Goal: Task Accomplishment & Management: Complete application form

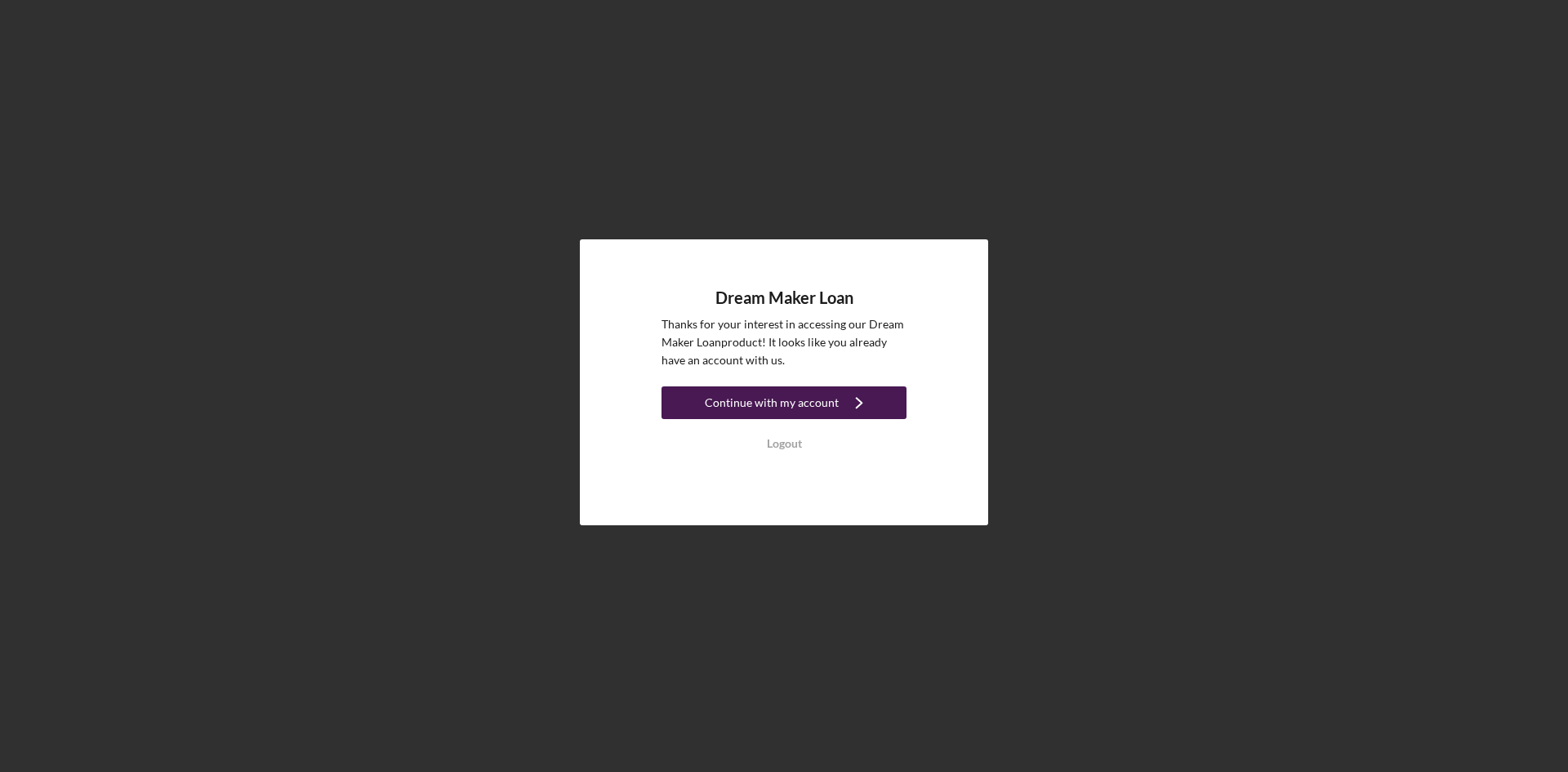
click at [824, 399] on div "Continue with my account" at bounding box center [772, 402] width 134 height 33
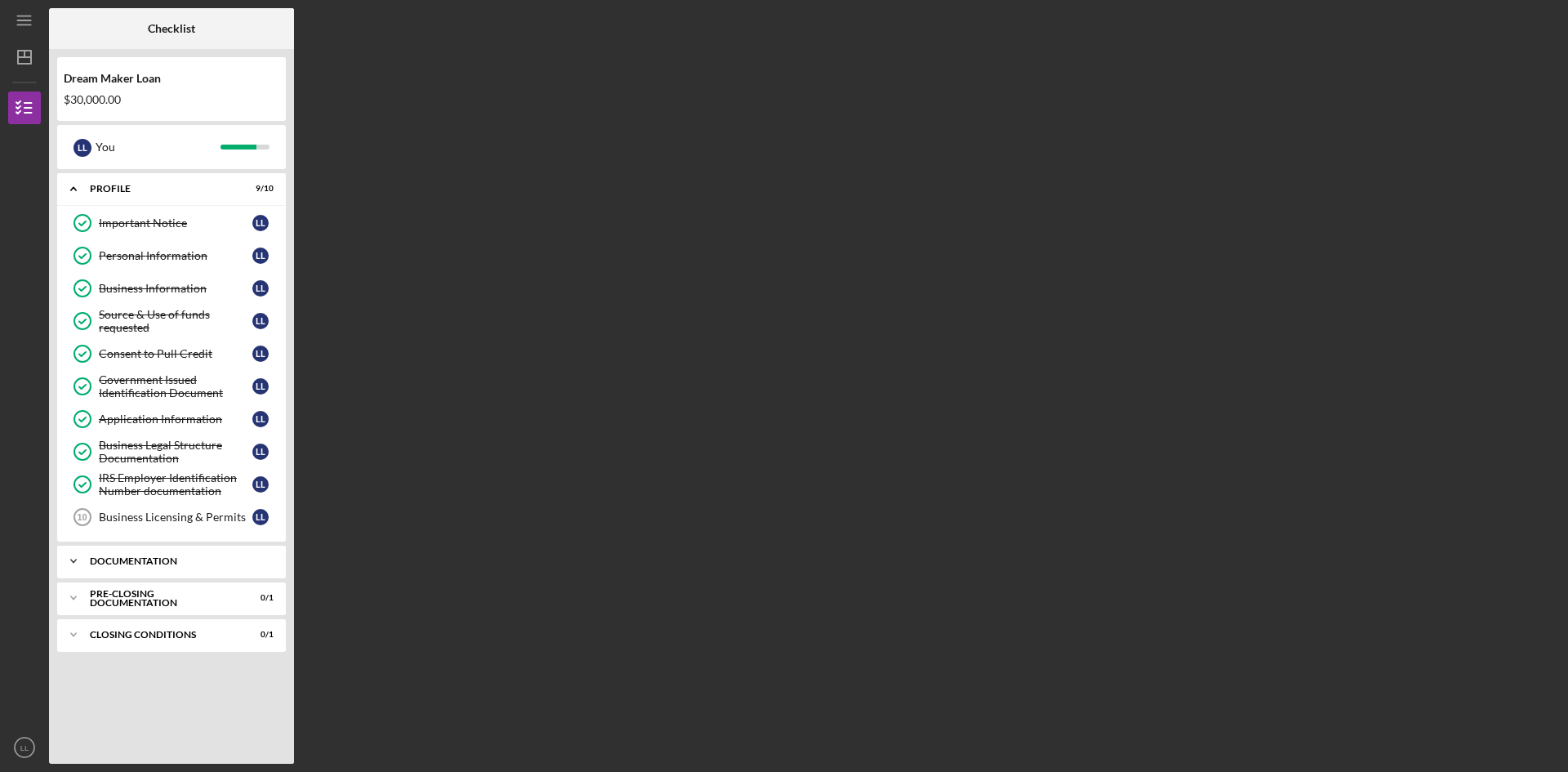
click at [157, 560] on div "Documentation" at bounding box center [178, 561] width 176 height 10
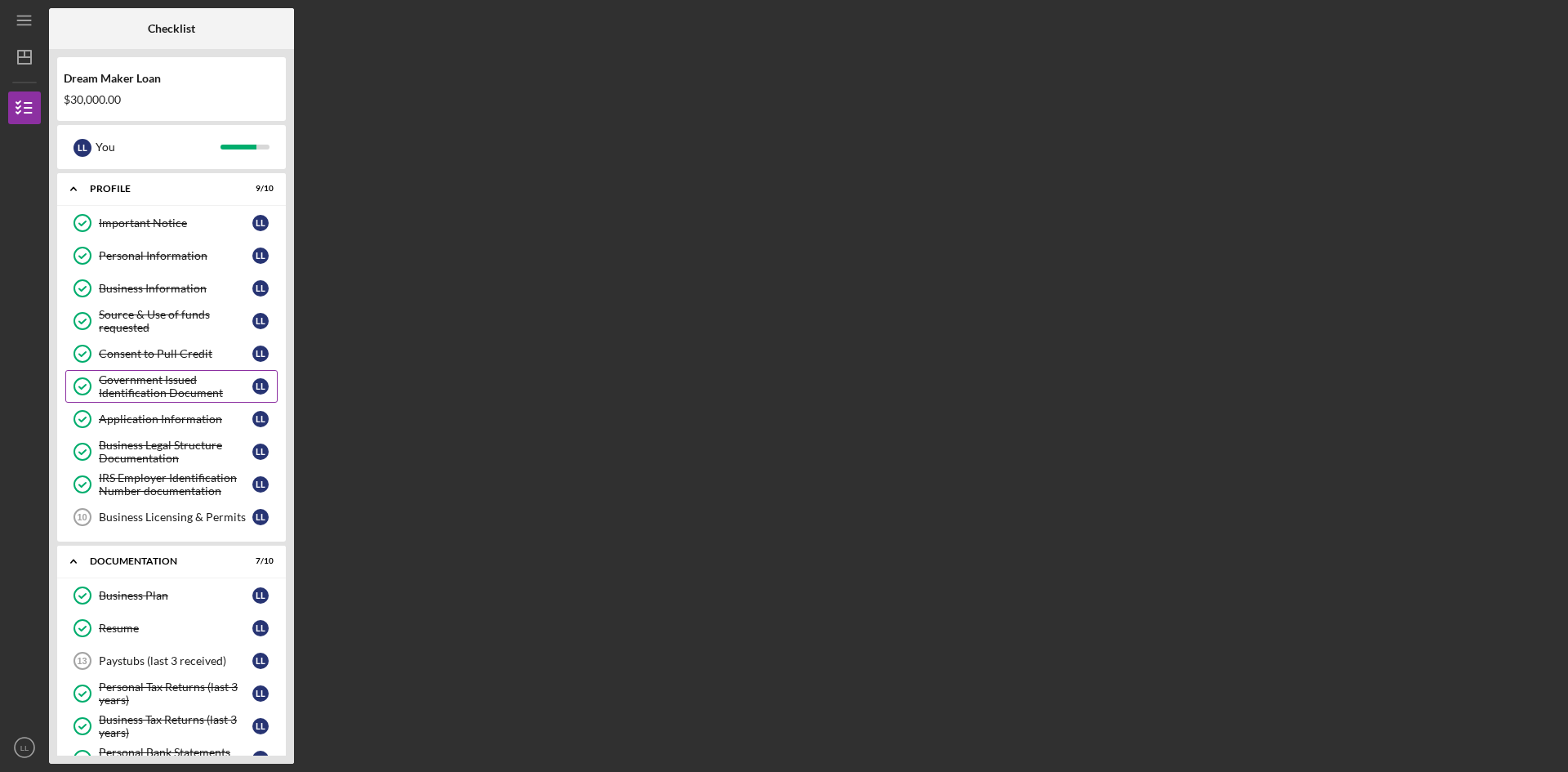
click at [151, 382] on div "Government Issued Identification Document" at bounding box center [175, 386] width 153 height 26
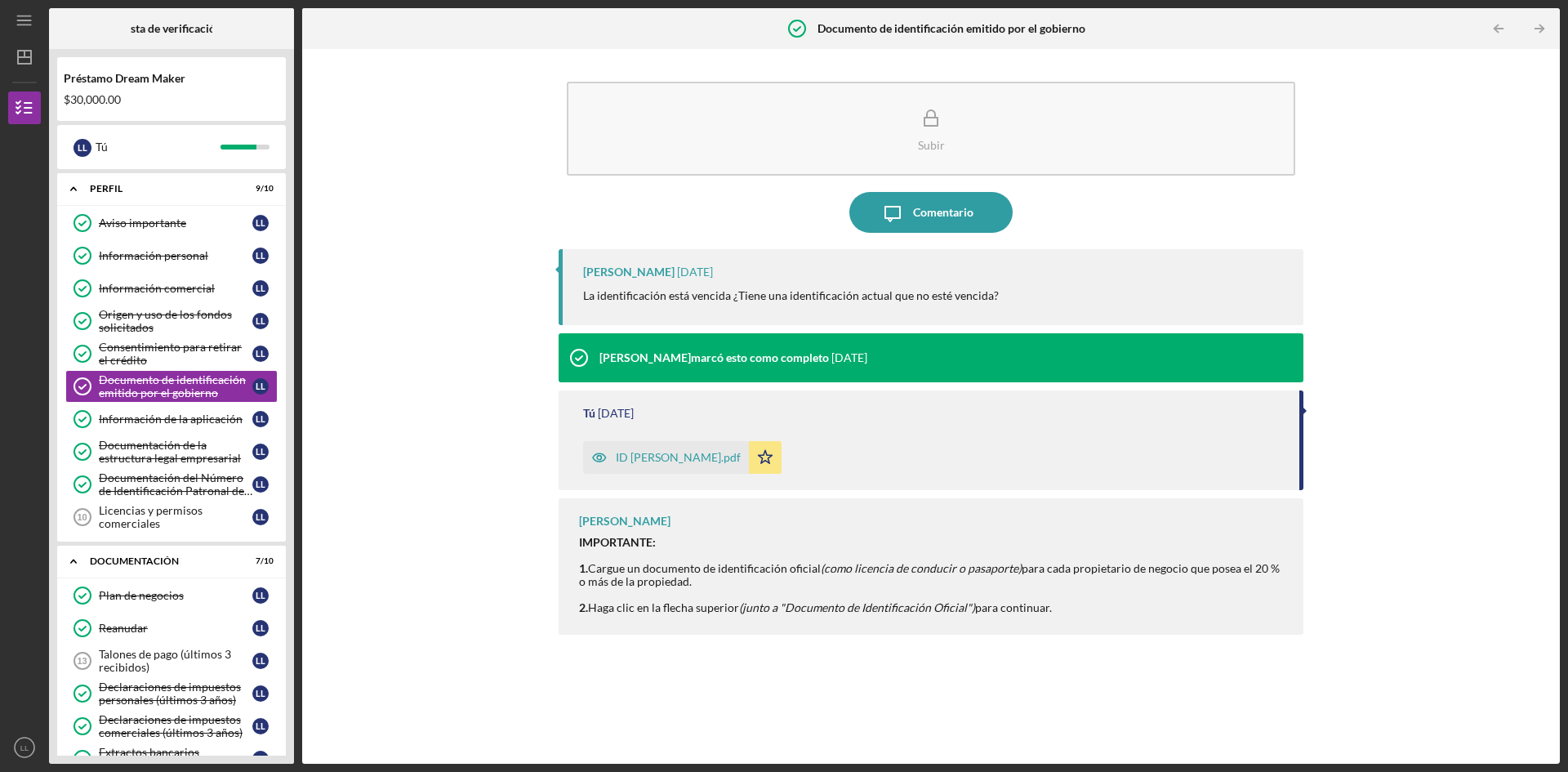
click at [1380, 242] on div "Subir Icon/Message Comentario [PERSON_NAME] [DATE] La identificación está venci…" at bounding box center [931, 406] width 1242 height 699
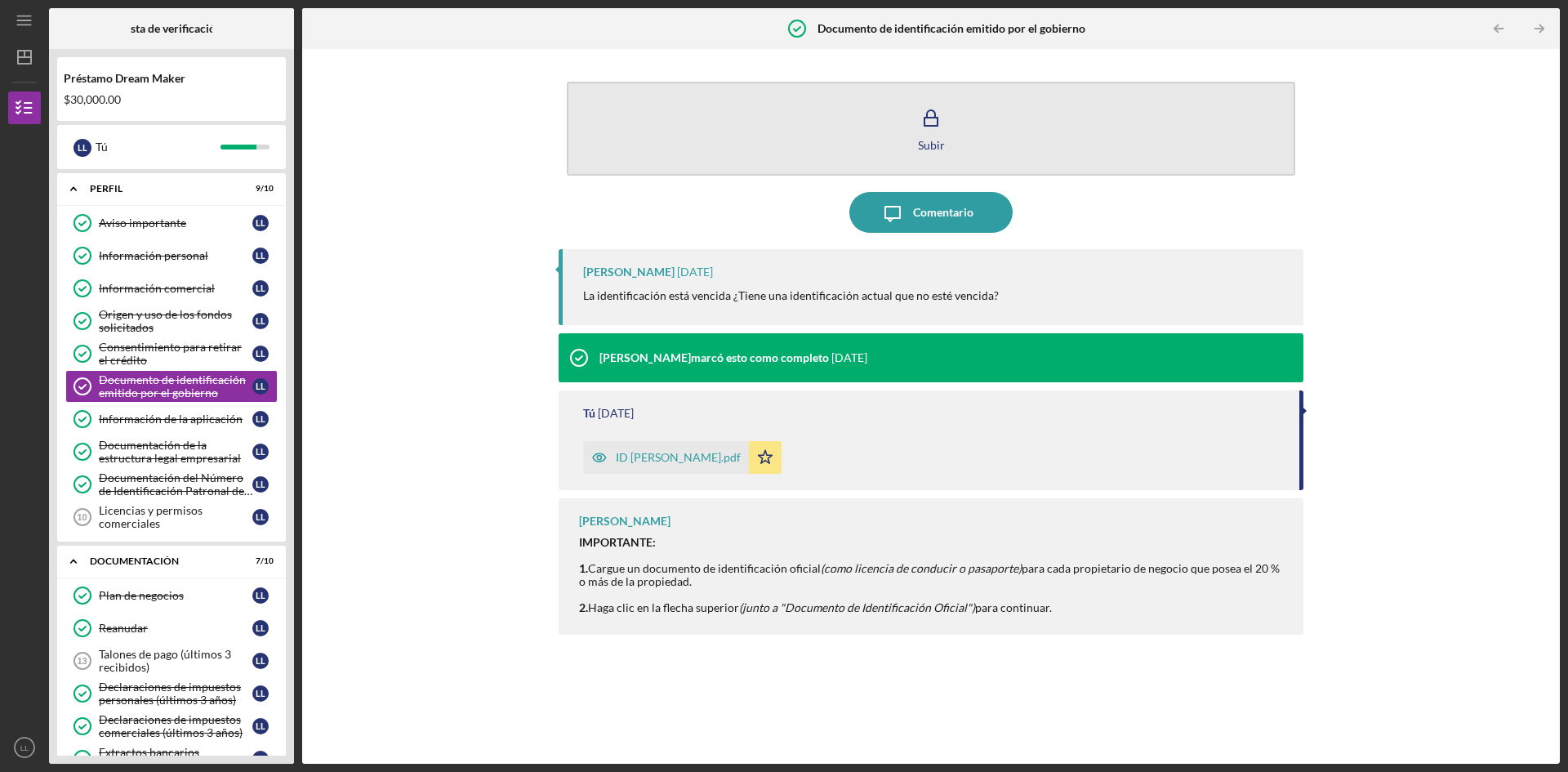
click at [934, 124] on icon "button" at bounding box center [931, 118] width 41 height 41
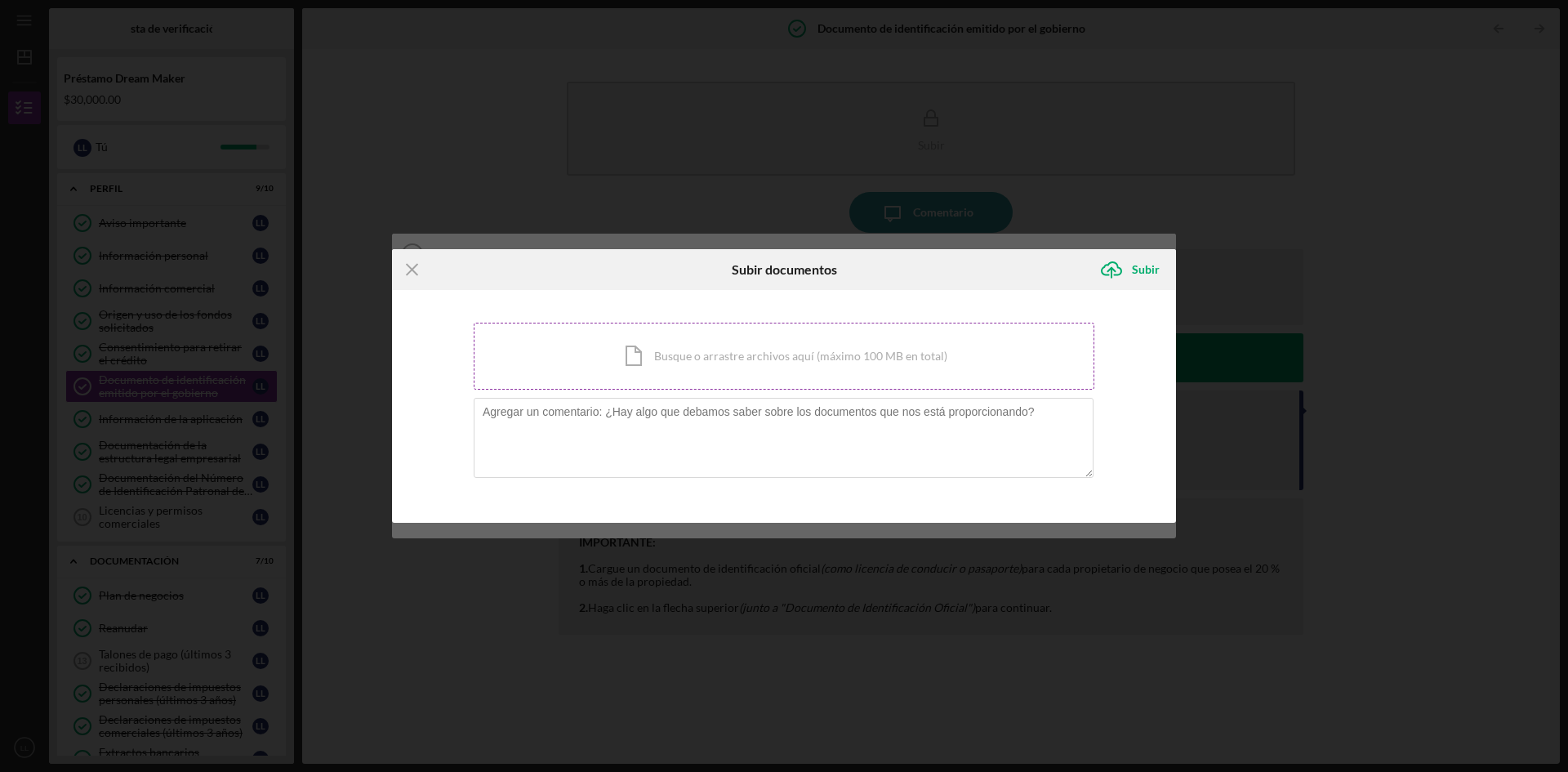
click at [636, 352] on div "Icon/Document Busque o arrastre archivos aquí (máximo 100 MB en total) Toque pa…" at bounding box center [783, 356] width 620 height 67
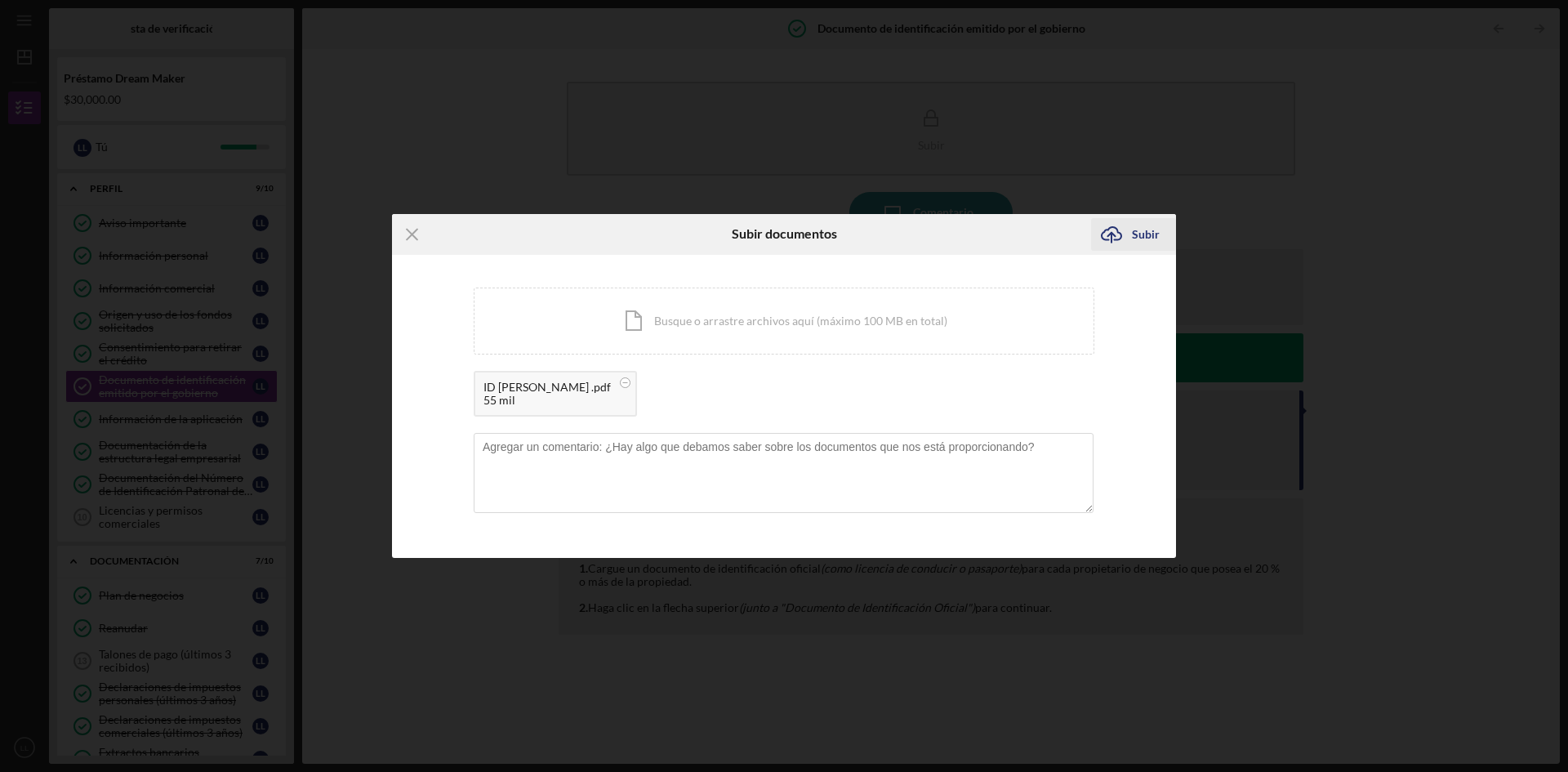
click at [1131, 235] on icon "Icon/Upload" at bounding box center [1111, 234] width 41 height 41
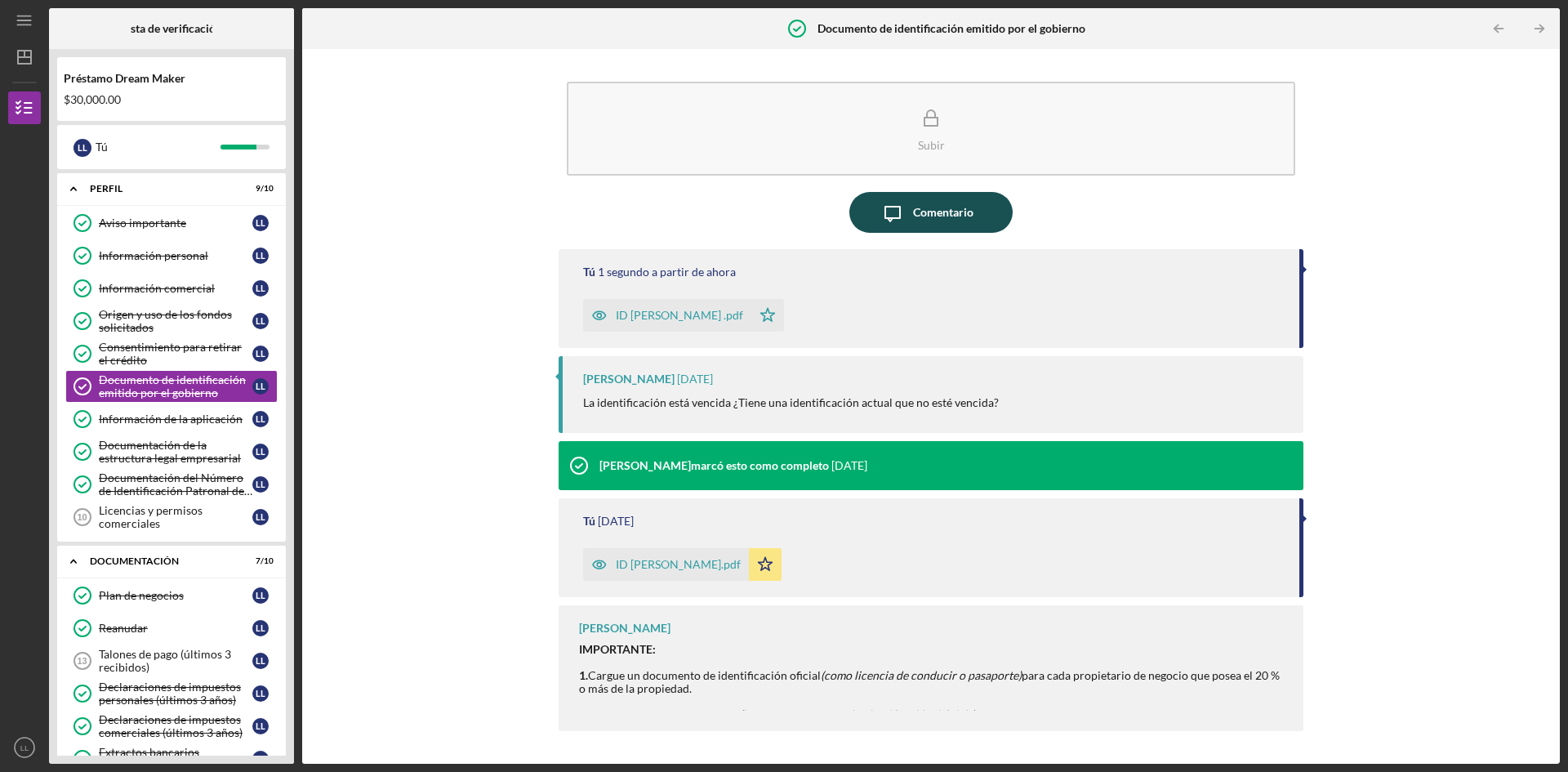
click at [940, 207] on font "Comentario" at bounding box center [943, 211] width 60 height 14
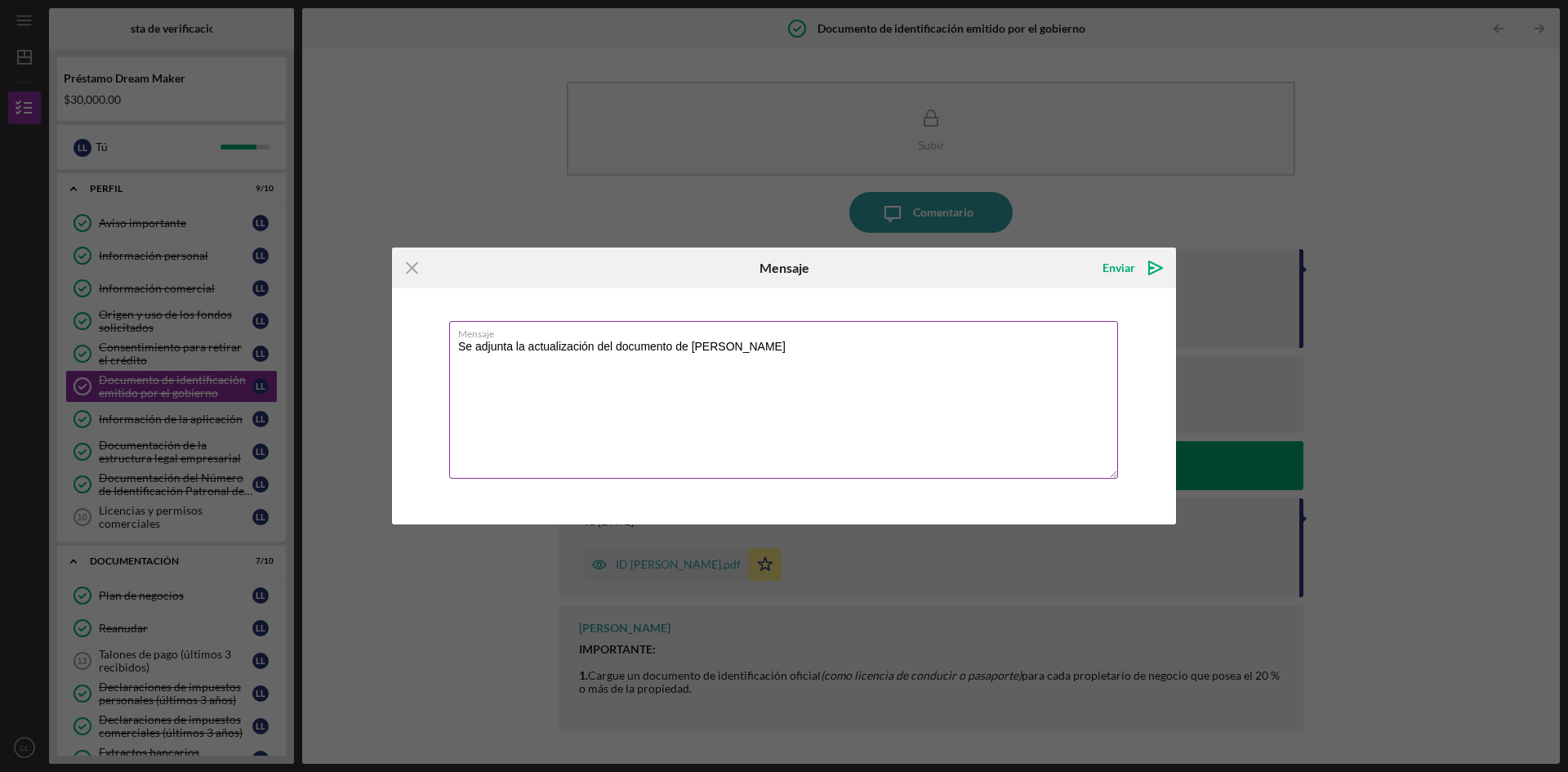
click at [742, 408] on textarea "Se adjunta la actualización del documento de [PERSON_NAME]" at bounding box center [783, 399] width 669 height 157
click at [561, 396] on textarea "Se adjunta la actualización del documento de [PERSON_NAME]" at bounding box center [783, 399] width 669 height 157
type textarea "Se adjunta la actualización del documento de [PERSON_NAME]"
click at [1129, 265] on font "Enviar" at bounding box center [1119, 267] width 33 height 14
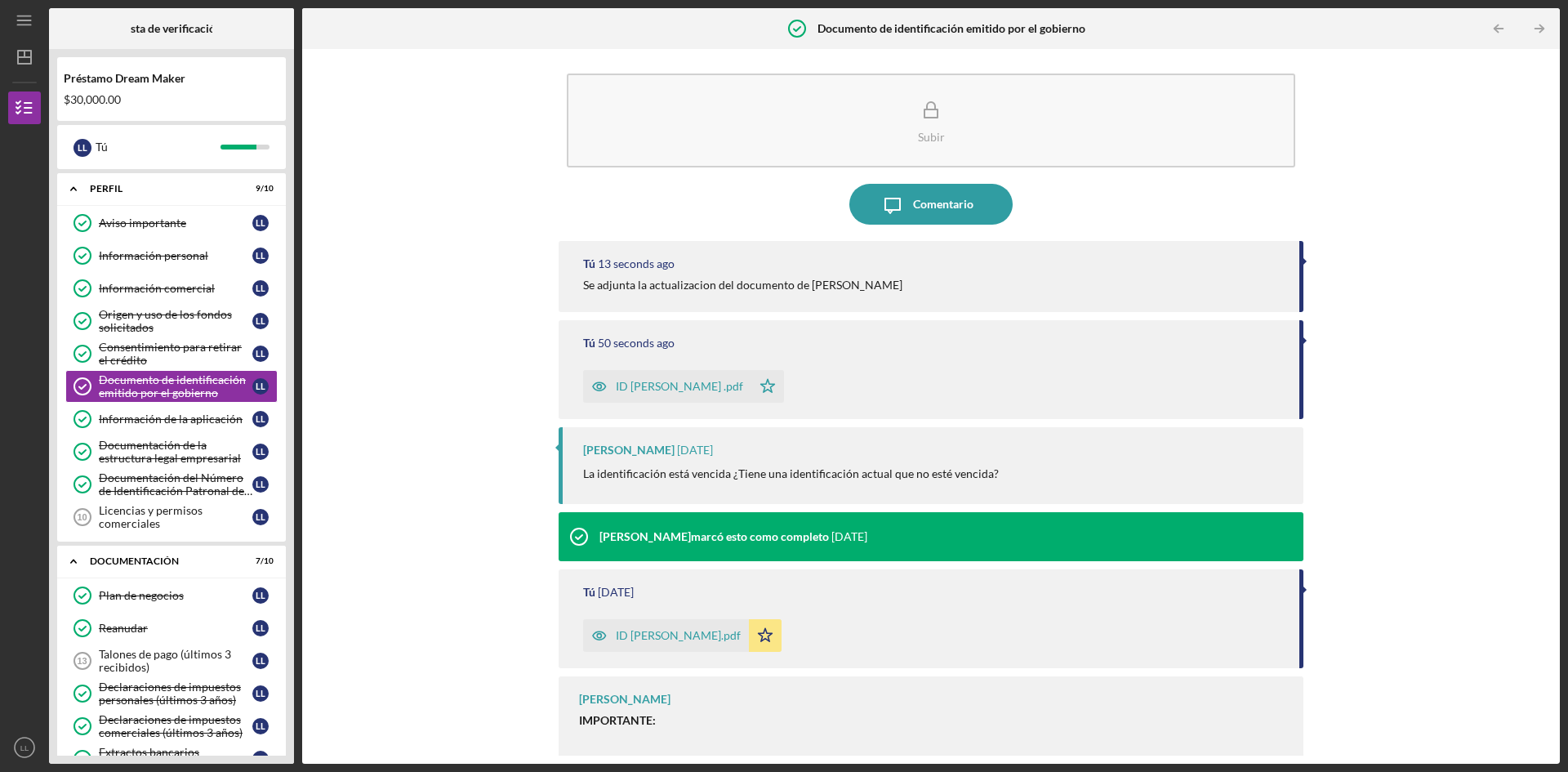
scroll to position [10, 0]
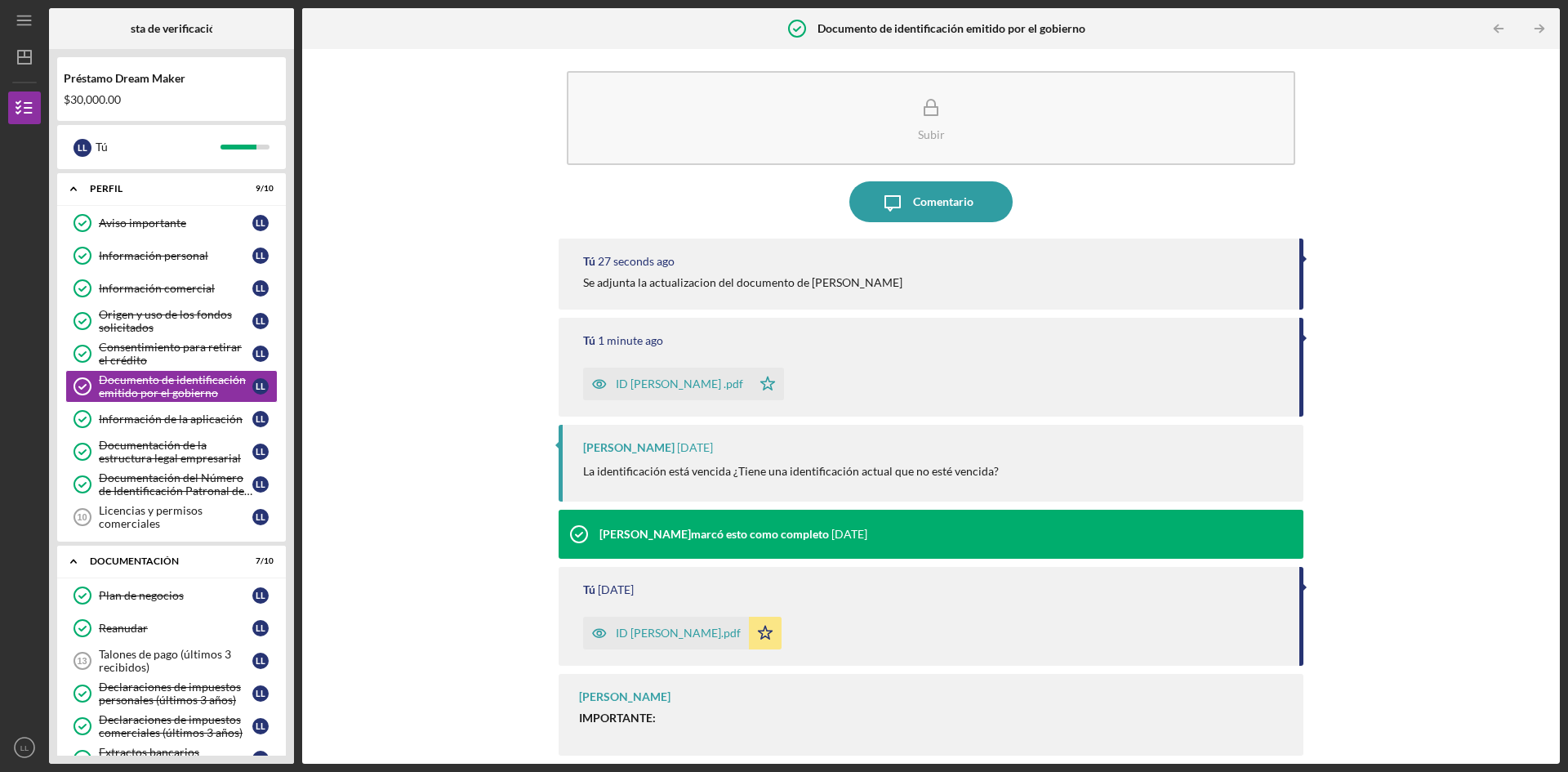
click at [676, 282] on font "Se adjunta la actualizacion del documento de [PERSON_NAME]" at bounding box center [742, 282] width 319 height 14
click at [972, 200] on button "Icon/Message Comentario" at bounding box center [931, 202] width 164 height 41
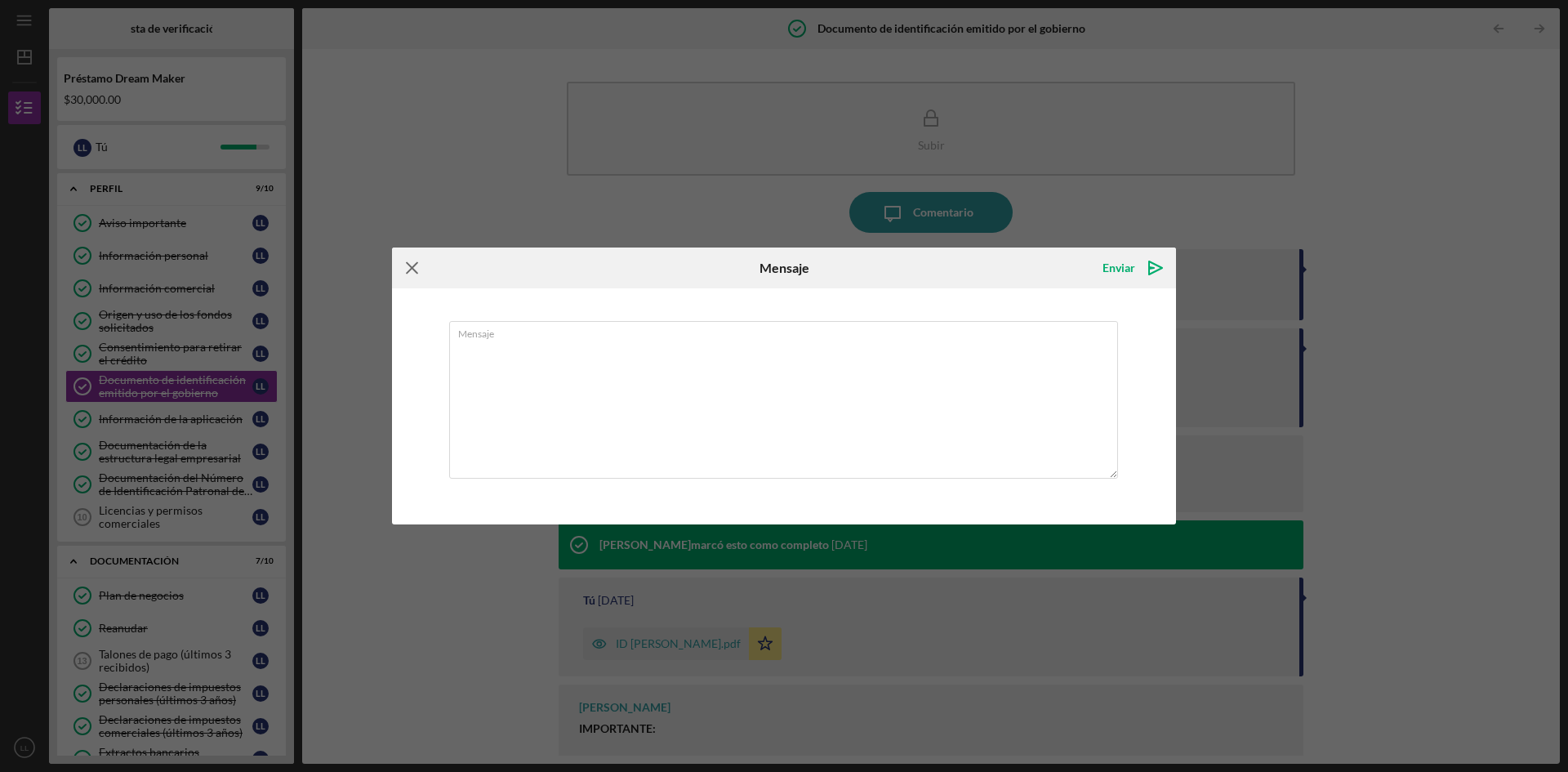
click at [409, 262] on icon "Icon/Menu Close" at bounding box center [413, 268] width 41 height 41
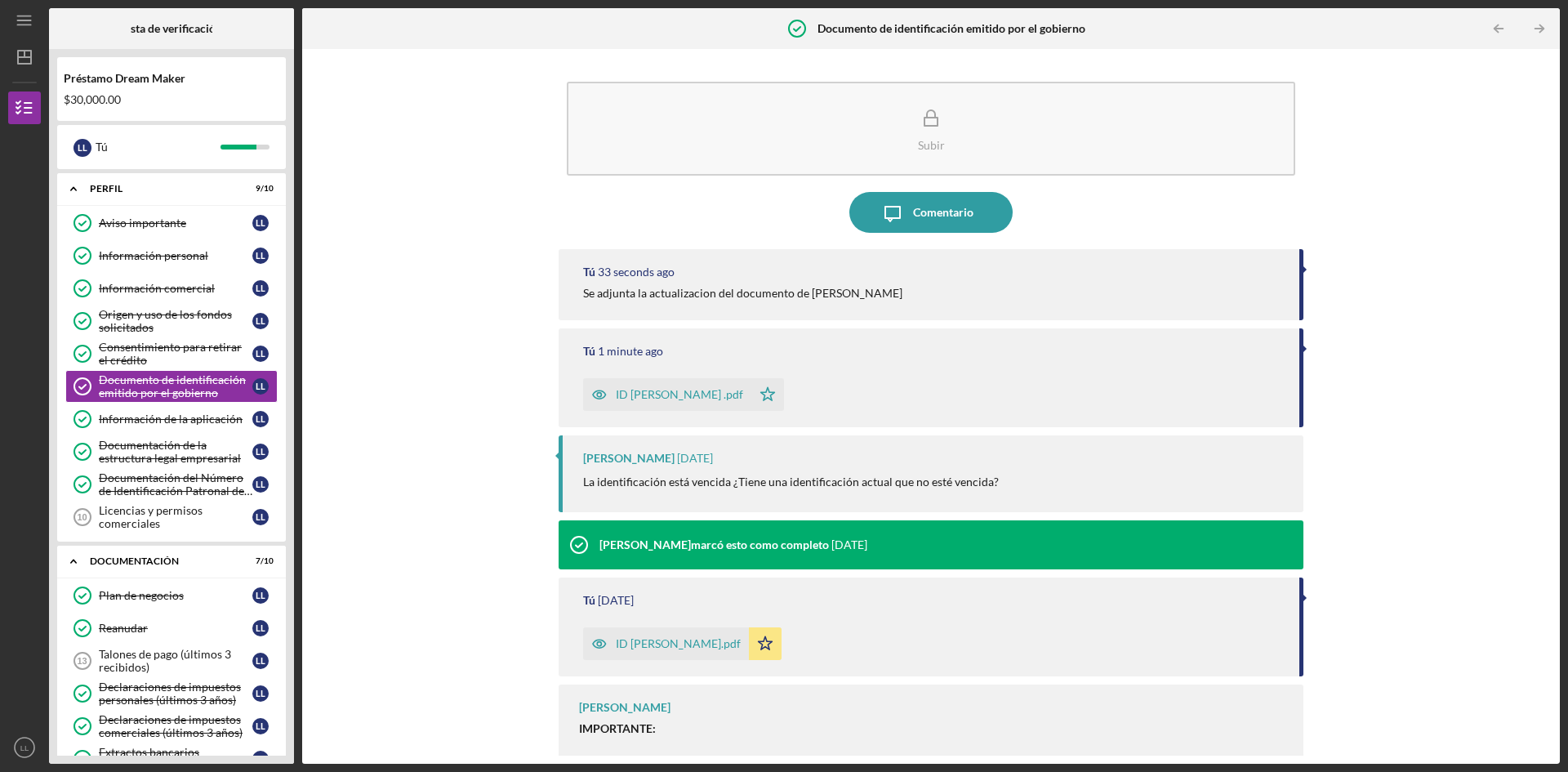
click at [333, 456] on div "Subir Icon/Message Comentario Tú 33 seconds ago Se adjunta la actualizacion del…" at bounding box center [931, 406] width 1242 height 699
click at [168, 425] on font "Información de la aplicación" at bounding box center [170, 419] width 144 height 14
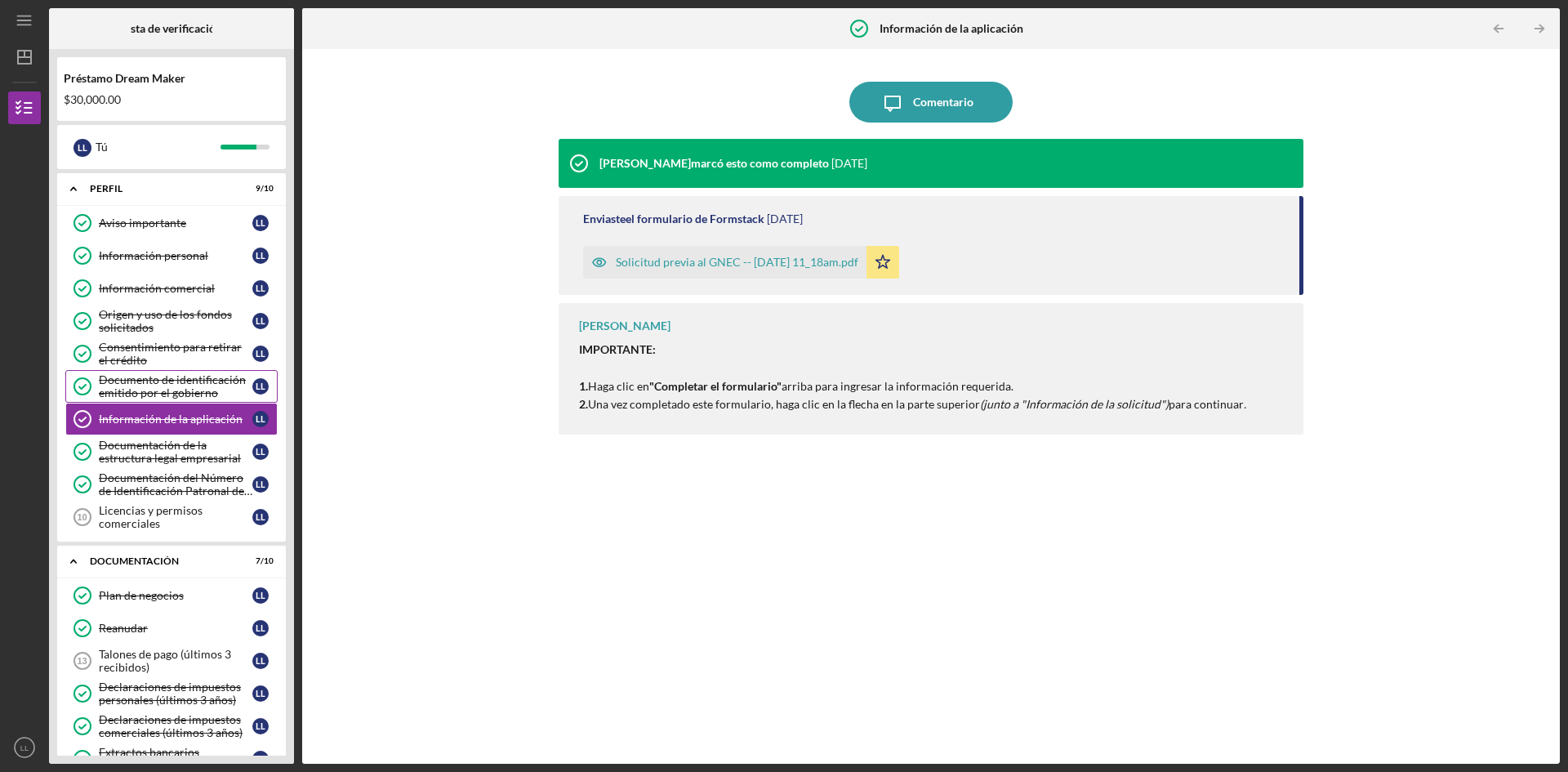
click at [198, 379] on font "Documento de identificación emitido por el gobierno" at bounding box center [172, 385] width 147 height 27
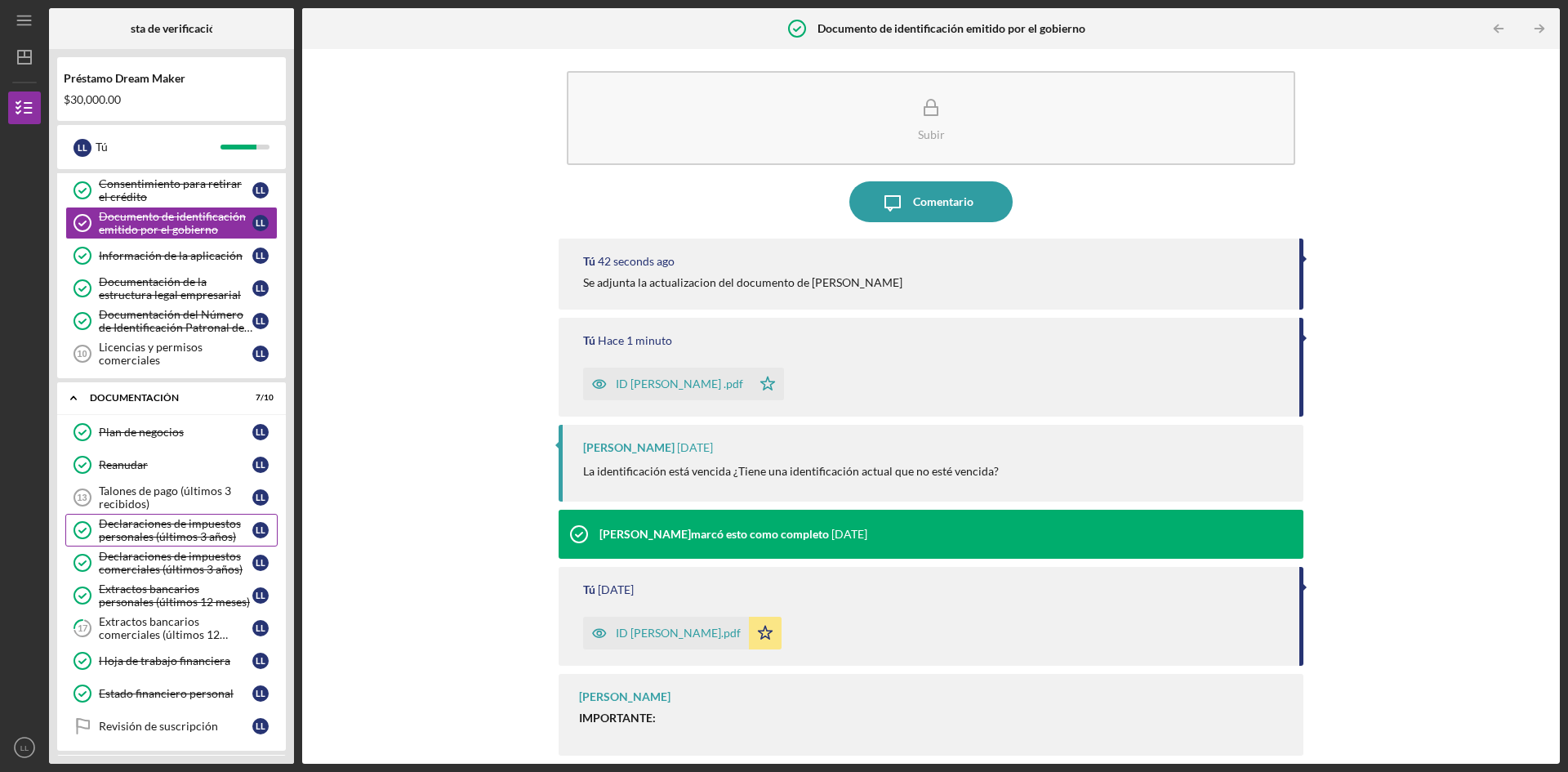
scroll to position [240, 0]
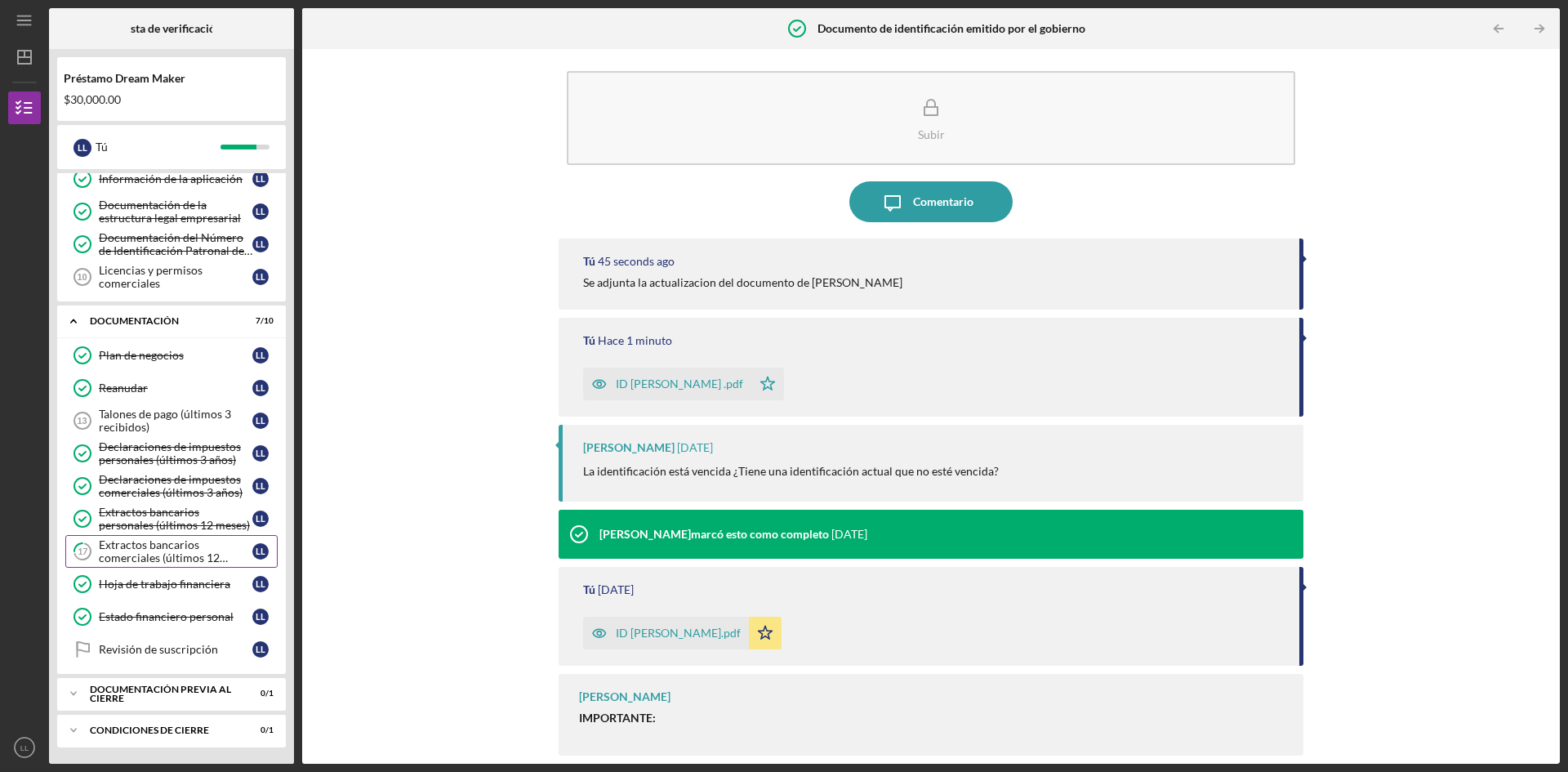
click at [165, 552] on font "Extractos bancarios comerciales (últimos 12 meses)" at bounding box center [163, 557] width 129 height 40
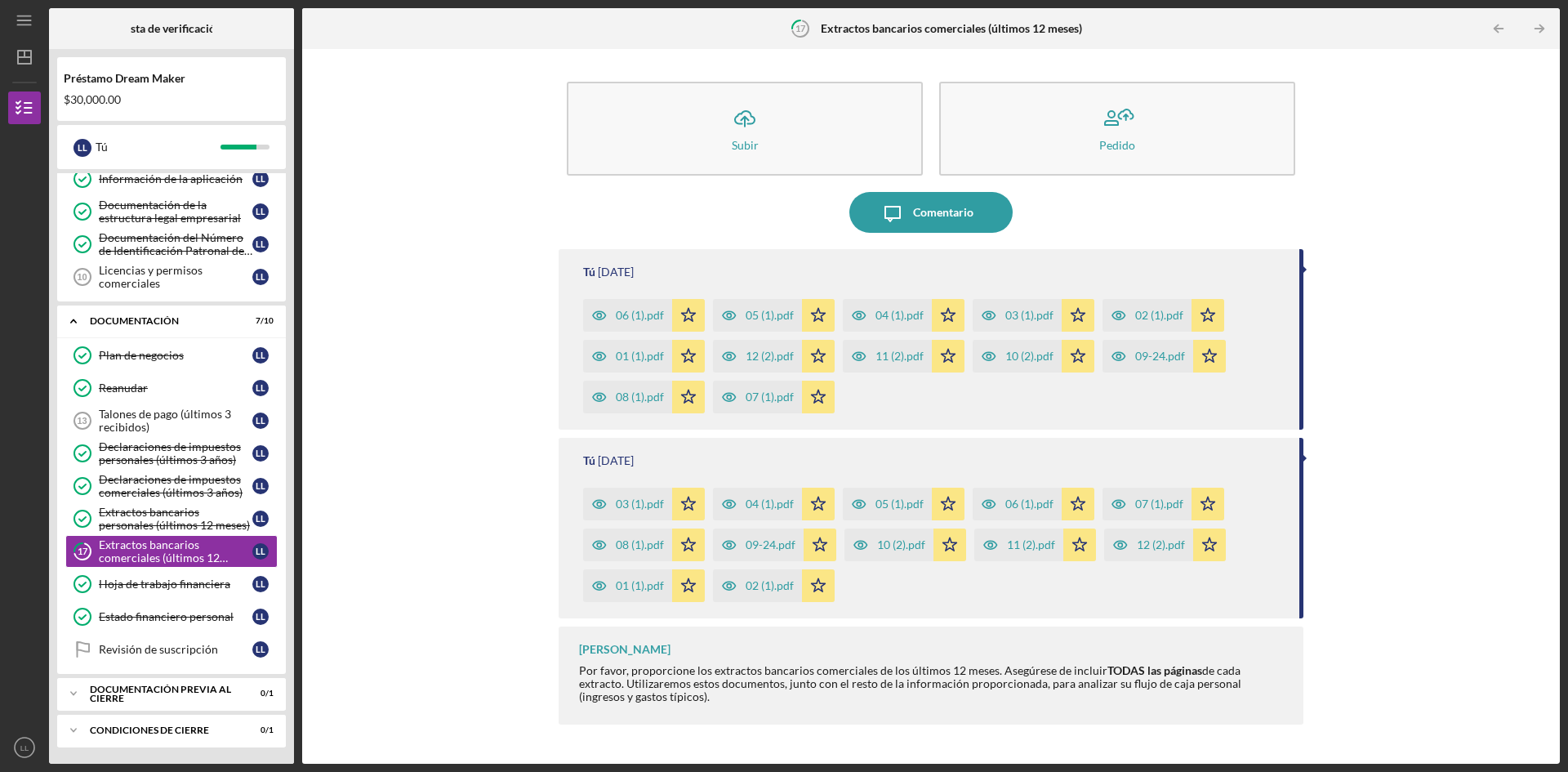
click at [639, 315] on font "06 (1).pdf" at bounding box center [640, 314] width 48 height 14
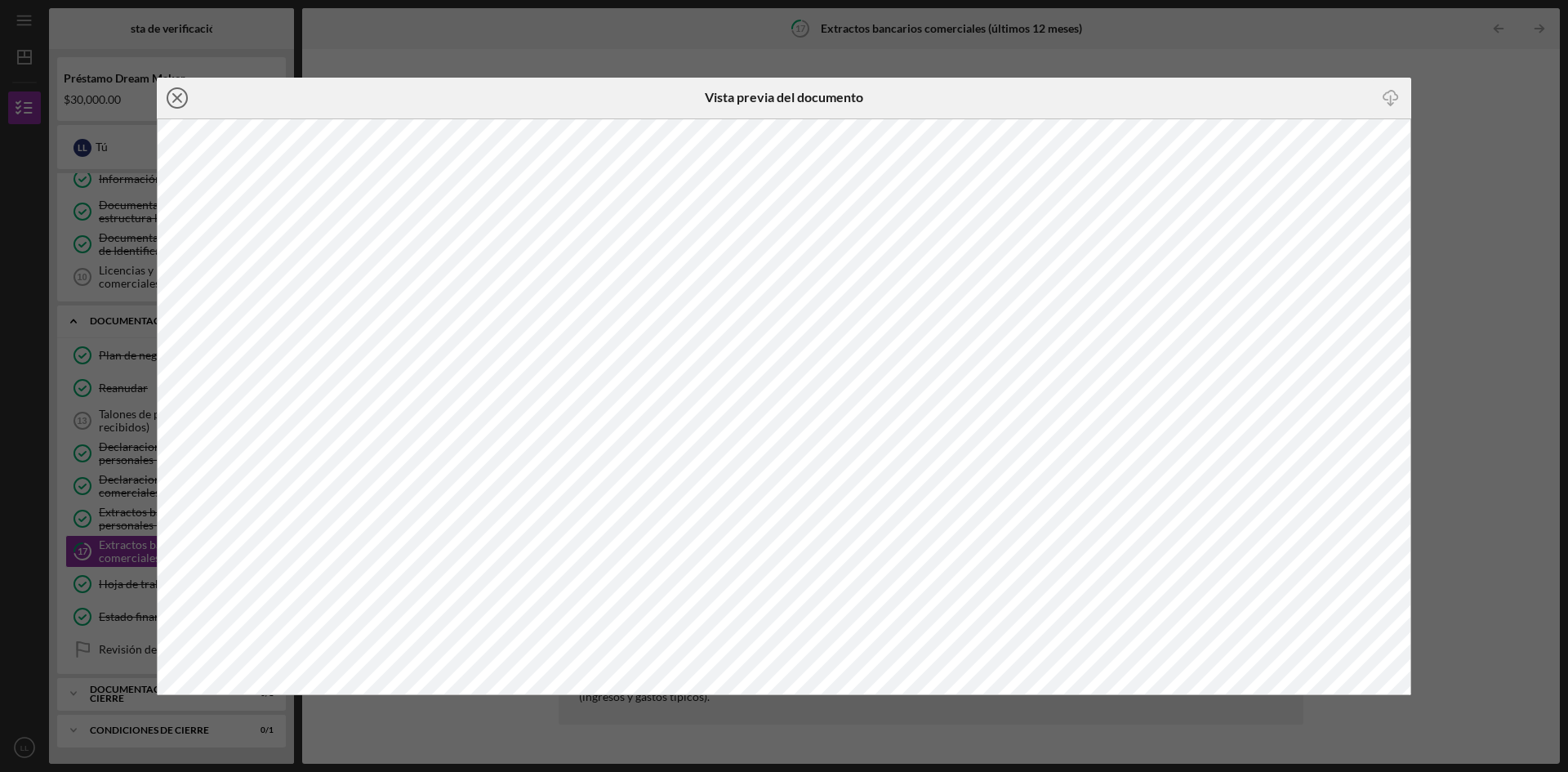
click at [173, 94] on line at bounding box center [177, 98] width 8 height 8
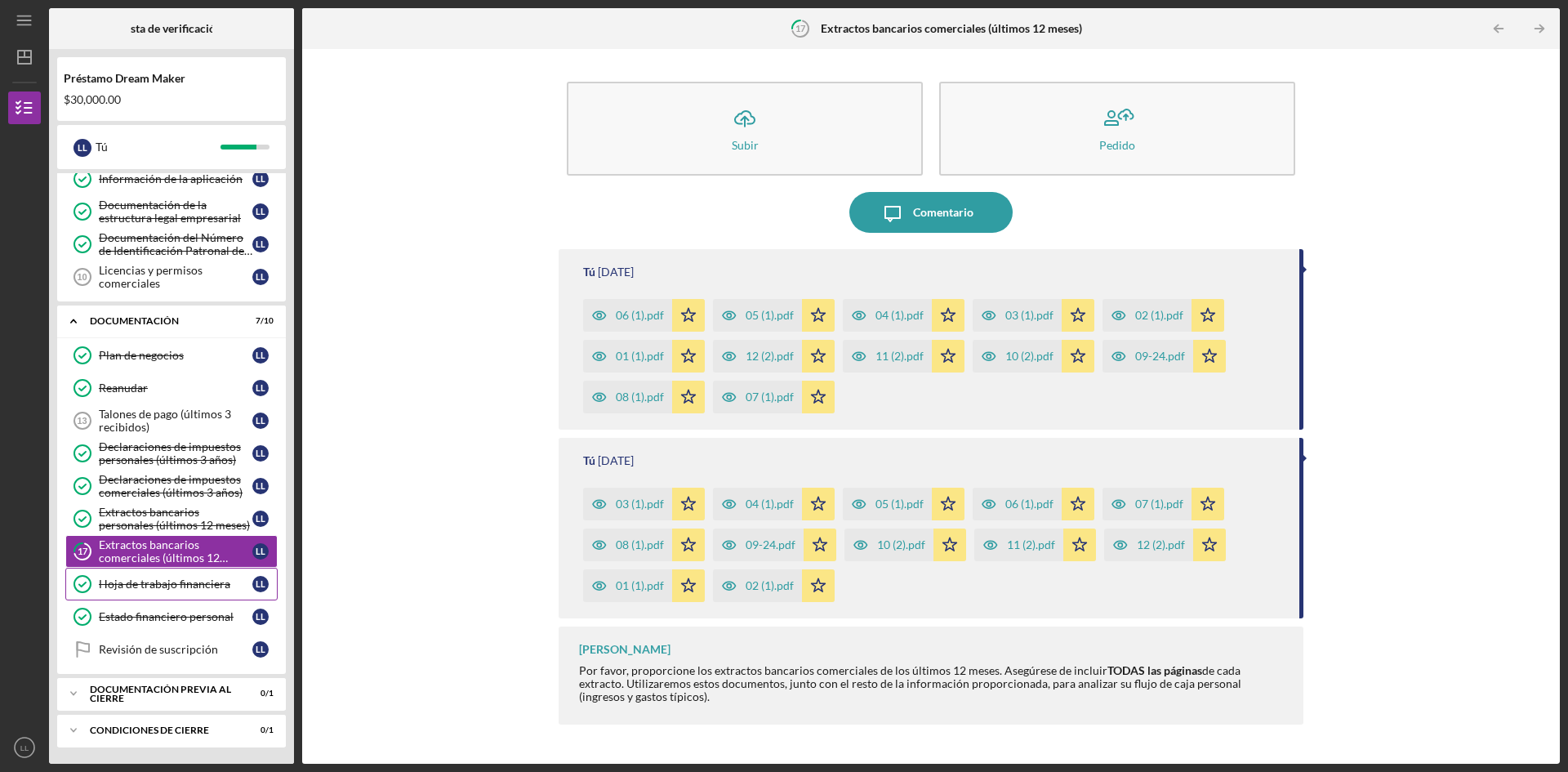
click at [146, 588] on font "Hoja de trabajo financiera" at bounding box center [164, 583] width 131 height 14
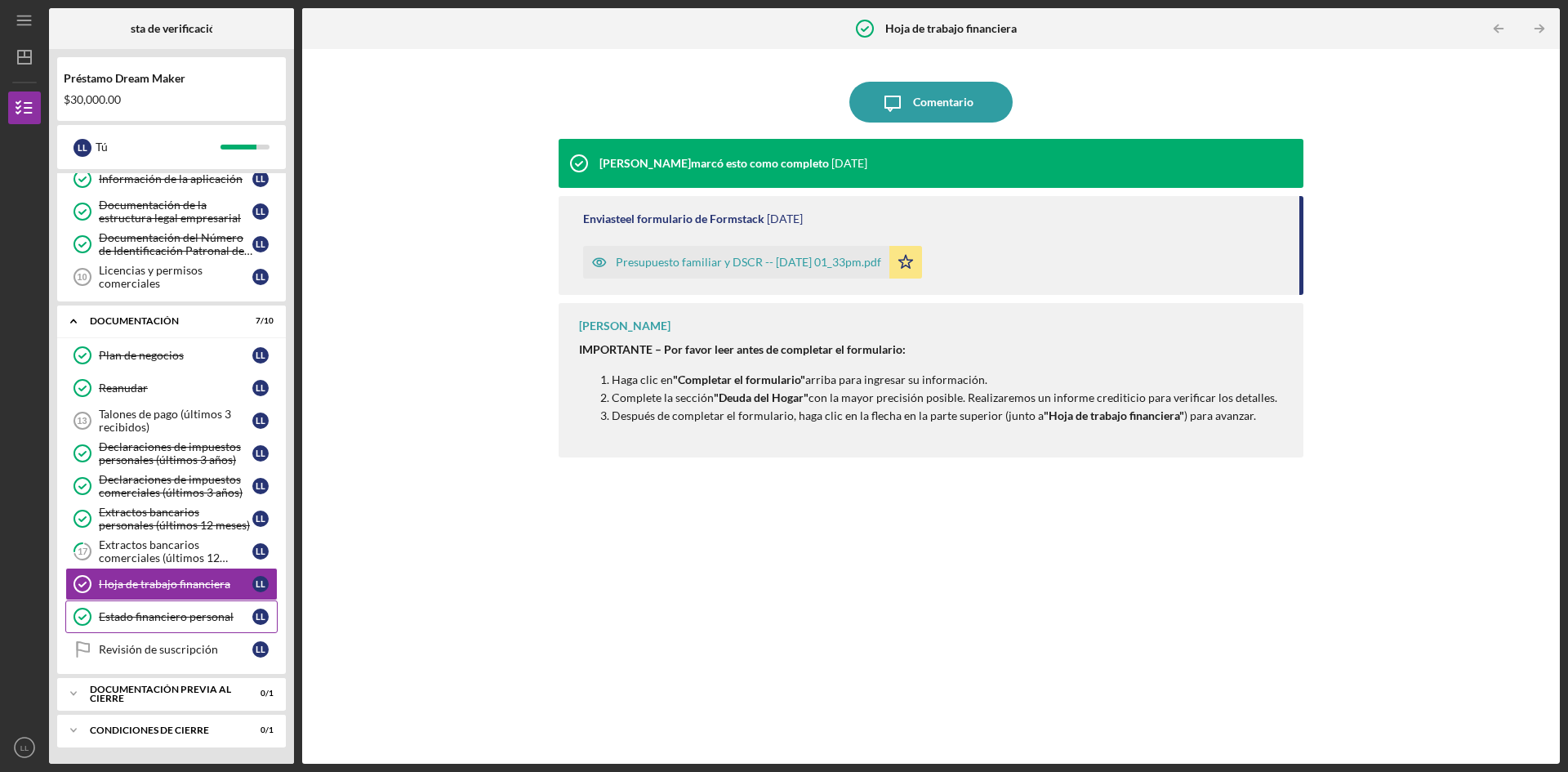
click at [168, 618] on font "Estado financiero personal" at bounding box center [166, 616] width 135 height 14
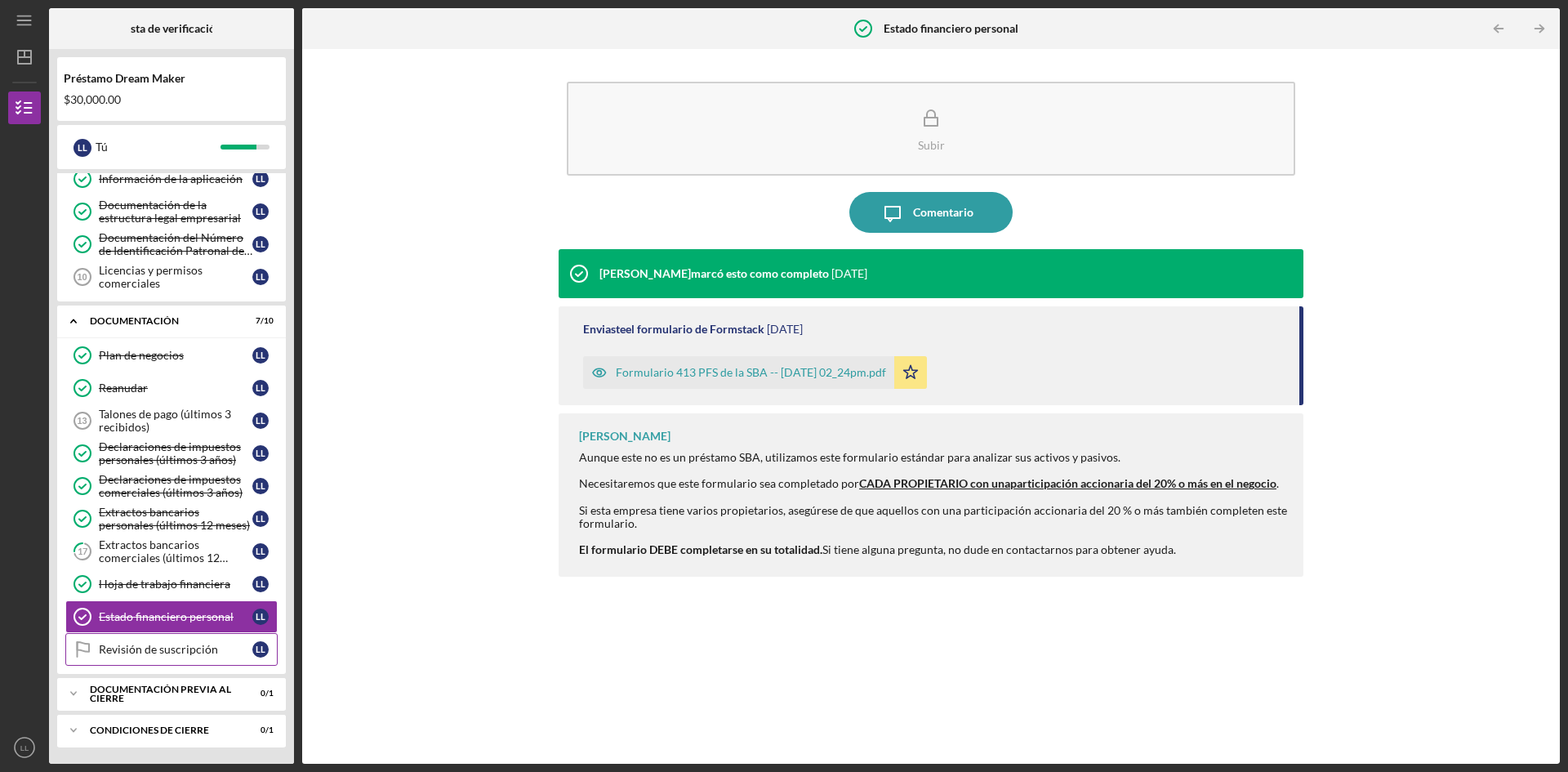
click at [167, 650] on font "Revisión de suscripción" at bounding box center [158, 648] width 119 height 14
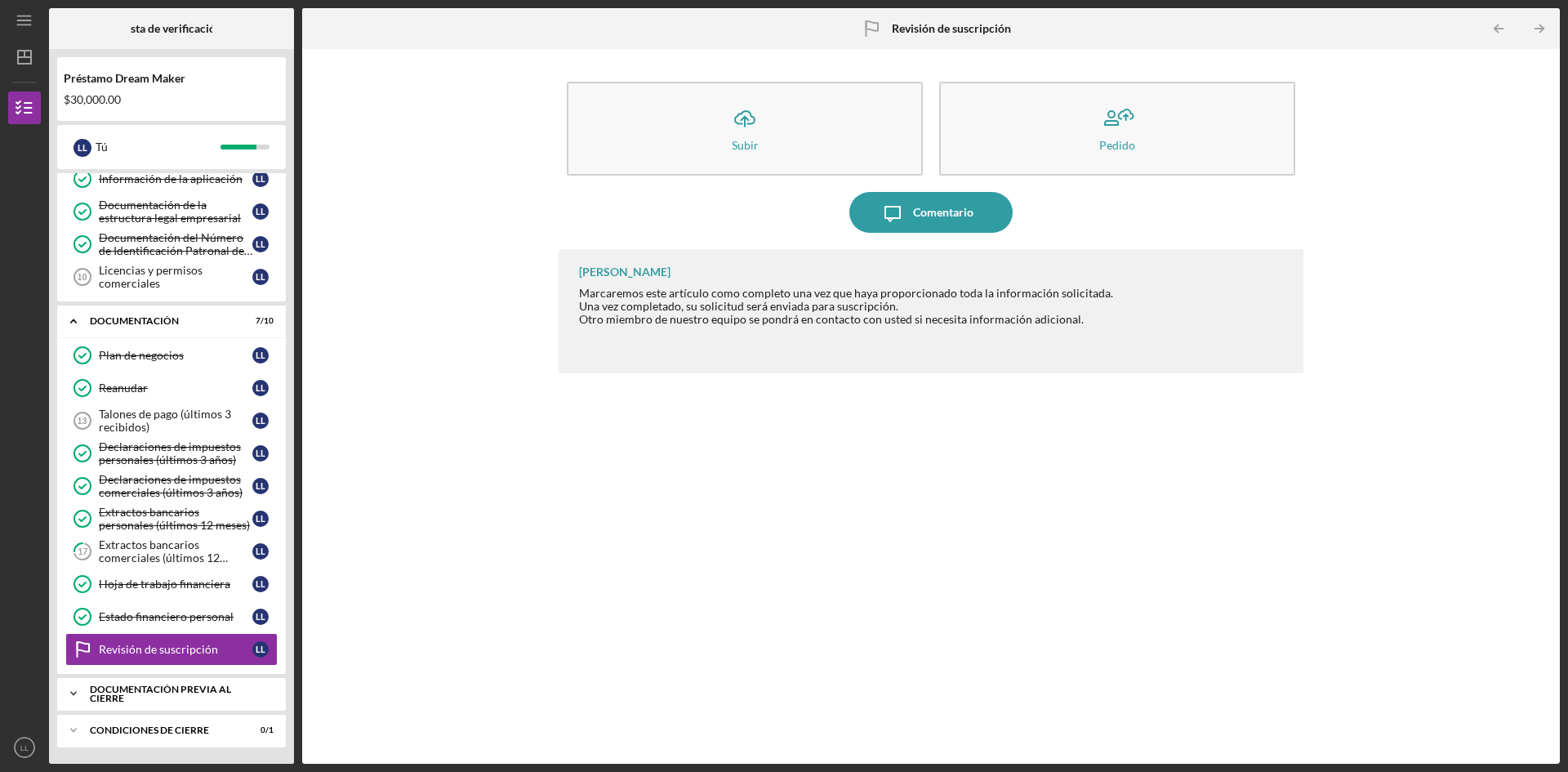
click at [144, 697] on font "Documentación previa al cierre" at bounding box center [161, 694] width 141 height 22
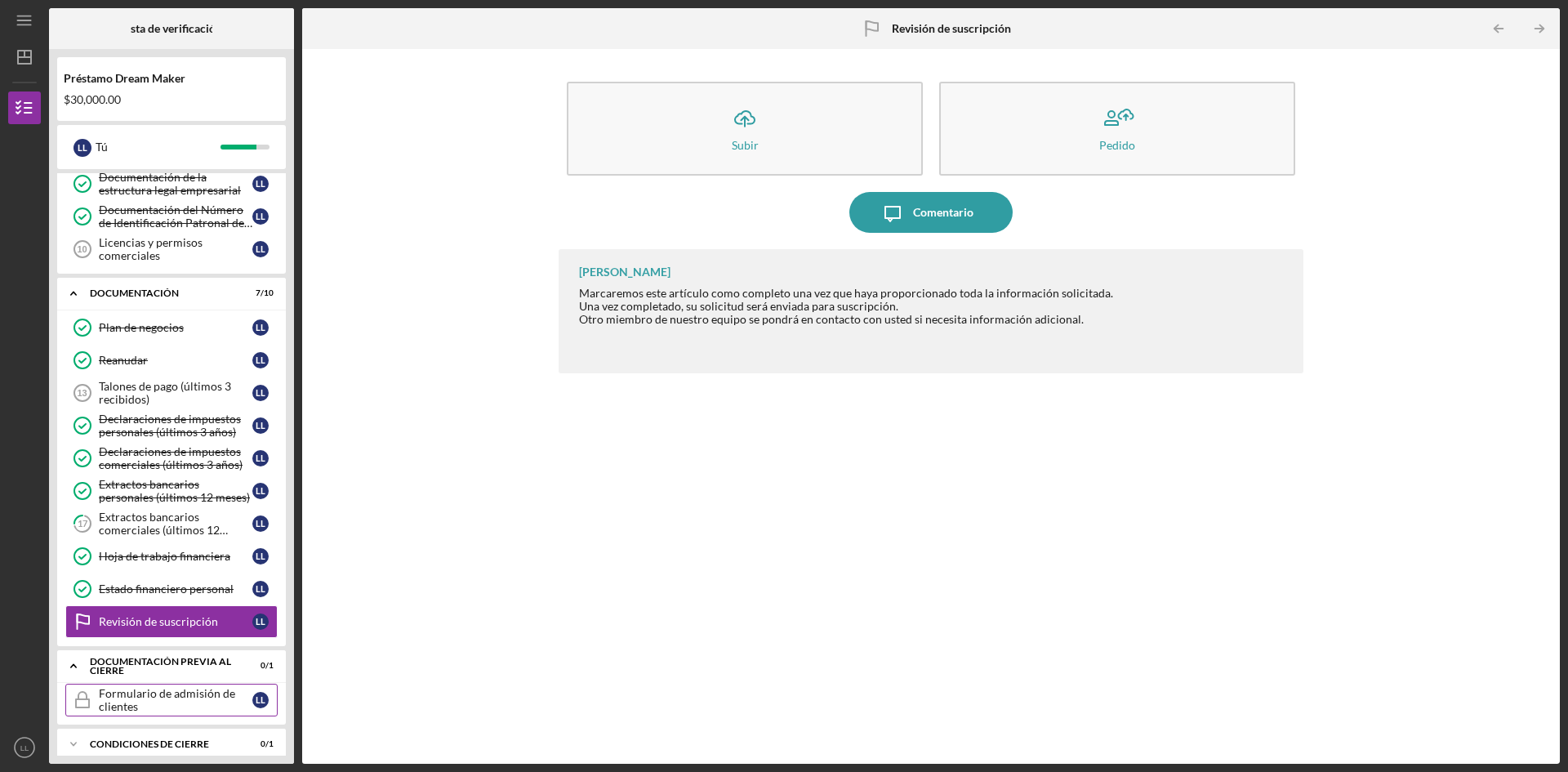
scroll to position [282, 0]
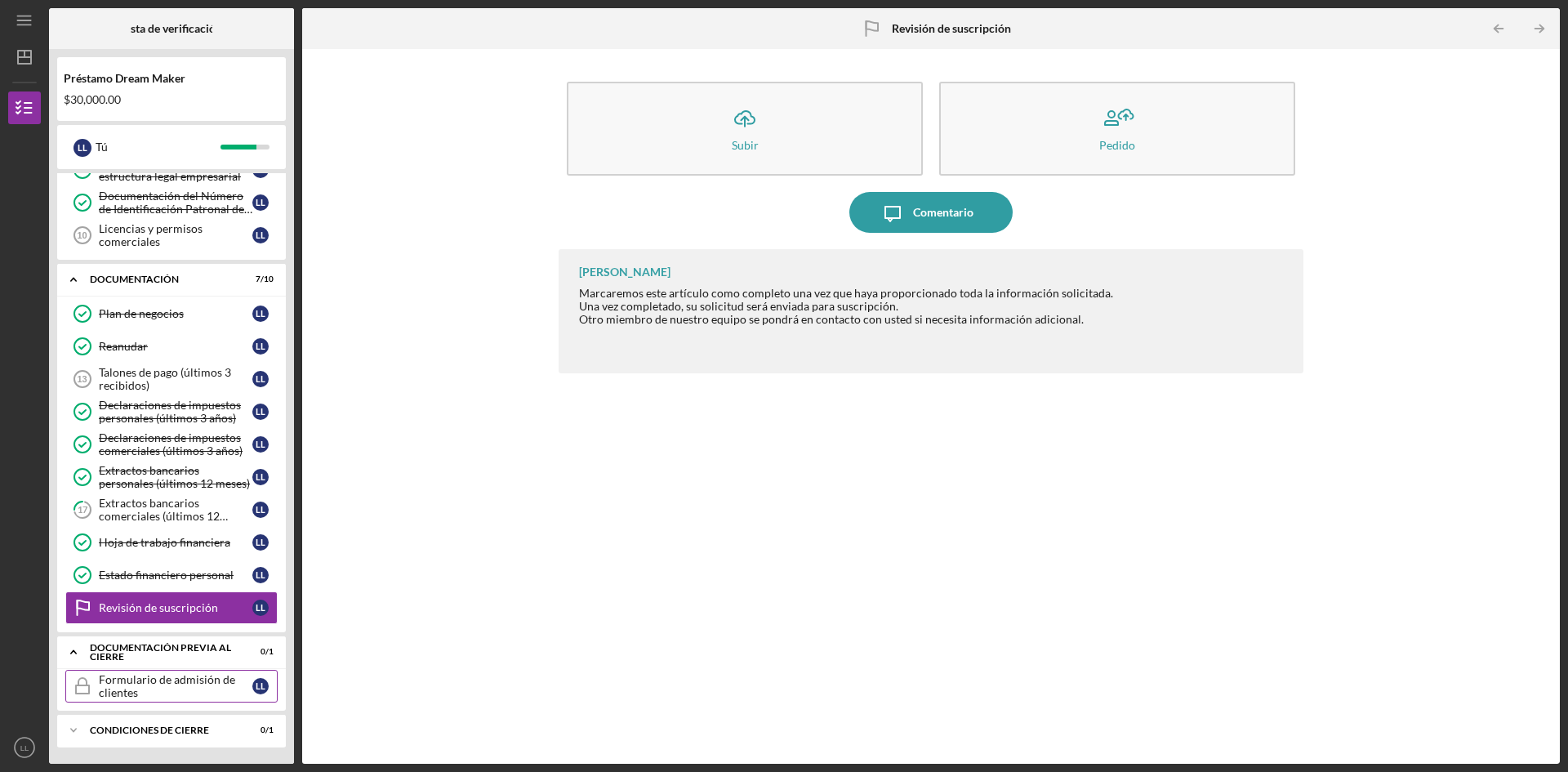
click at [170, 684] on font "Formulario de admisión de clientes" at bounding box center [166, 685] width 137 height 27
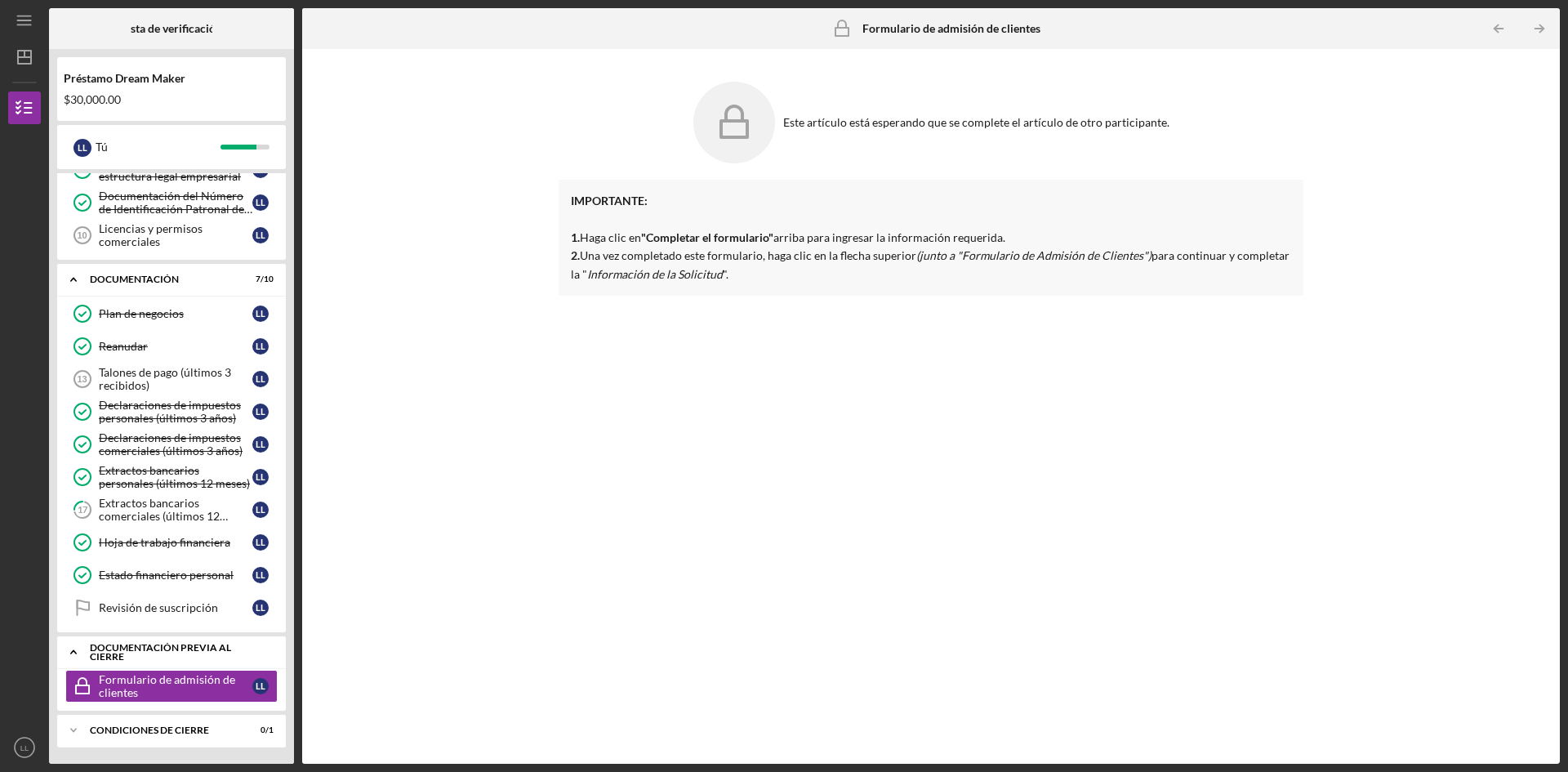
click at [177, 641] on div "Icon/Expander Documentación previa al cierre 0 / 1" at bounding box center [171, 652] width 229 height 33
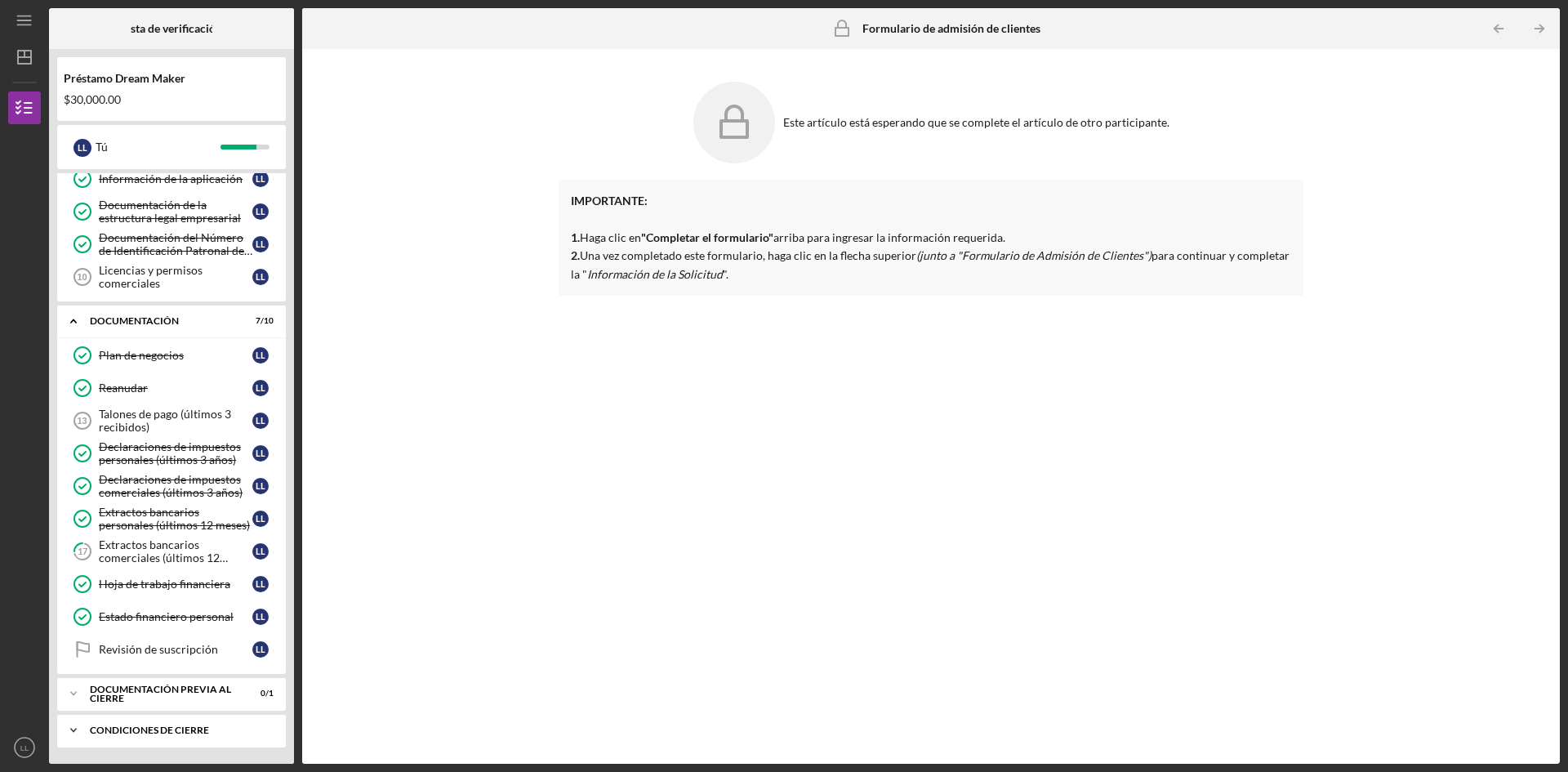
click at [150, 735] on div "Icon/Expander Condiciones de cierre 0 / 1" at bounding box center [171, 730] width 229 height 33
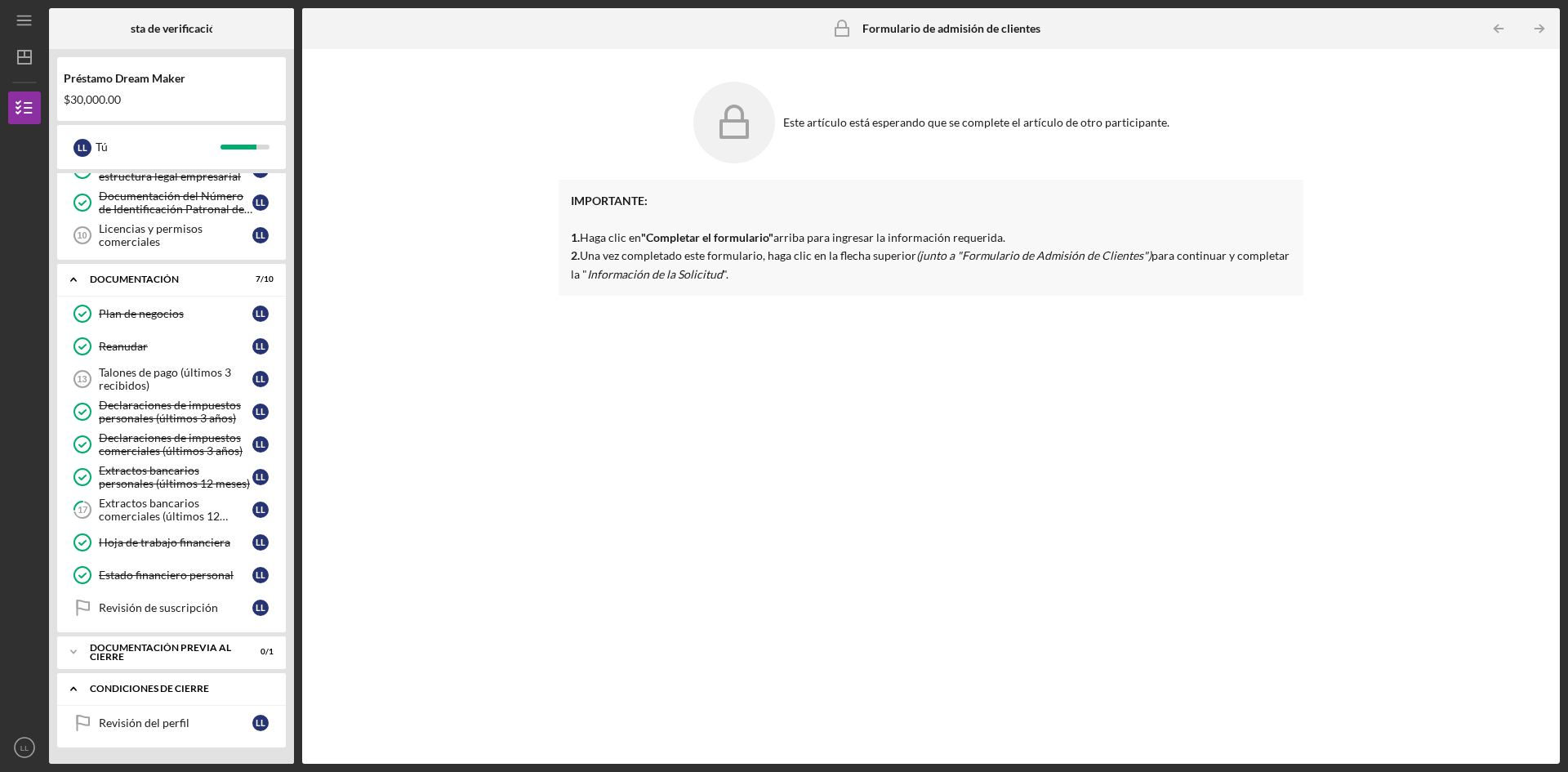
click at [172, 690] on font "Condiciones de cierre" at bounding box center [150, 687] width 119 height 12
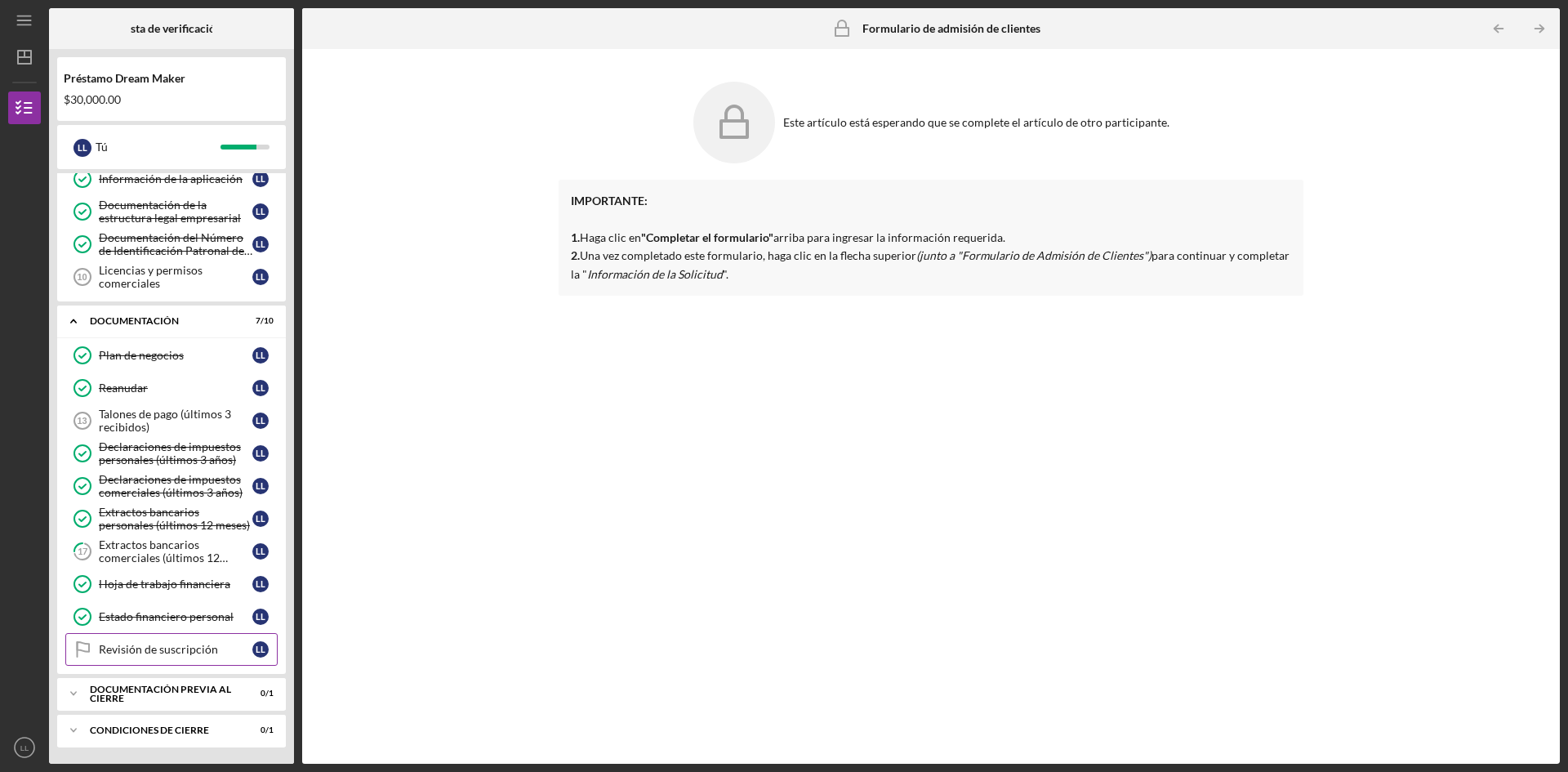
click at [183, 659] on link "Underwriting Review Revisión de suscripción L L" at bounding box center [171, 649] width 212 height 33
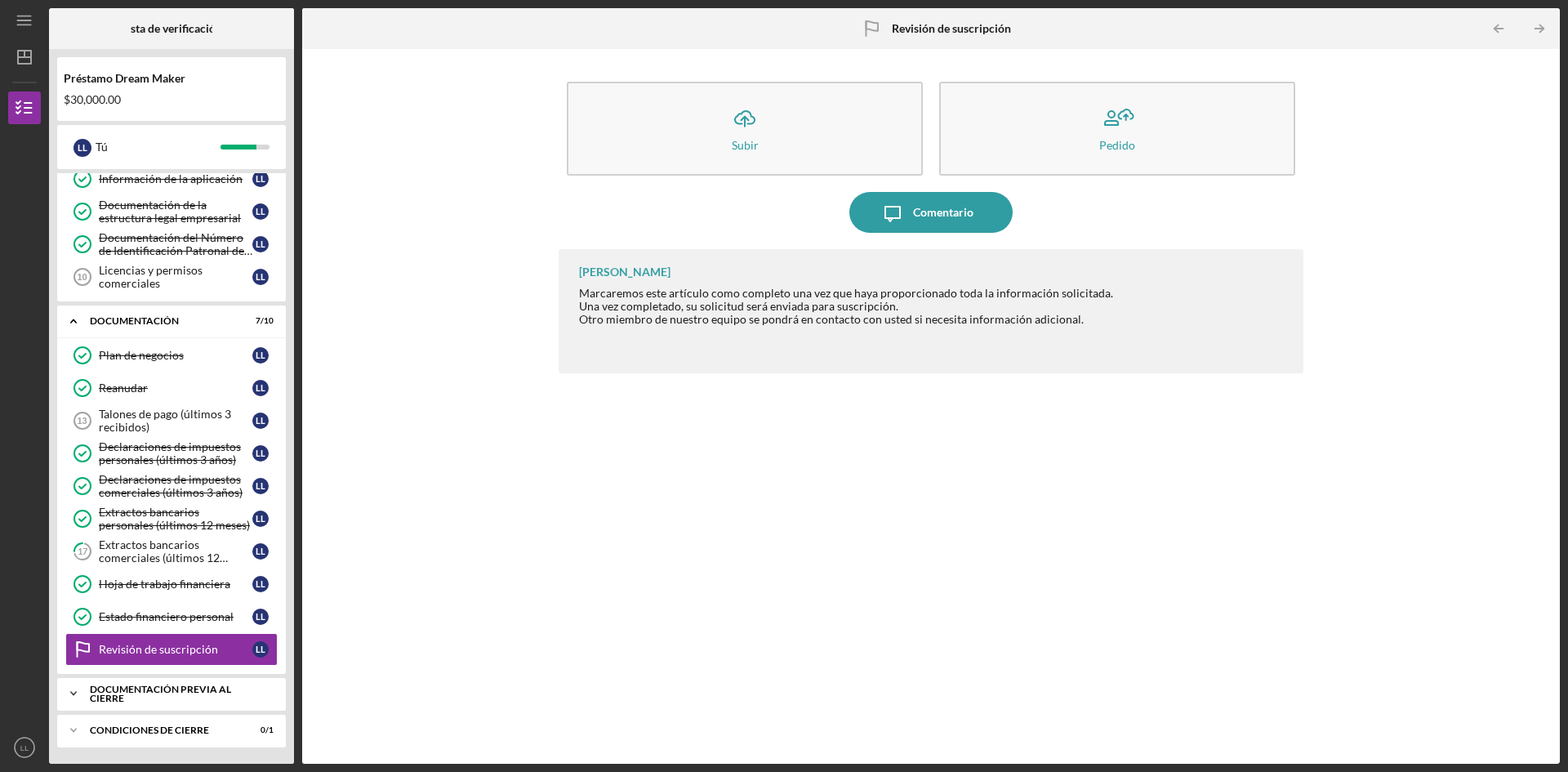
click at [180, 685] on div "Icon/Expander Documentación previa al cierre 0 / 1" at bounding box center [171, 693] width 229 height 33
click at [156, 721] on font "Formulario de admisión de clientes" at bounding box center [166, 727] width 137 height 27
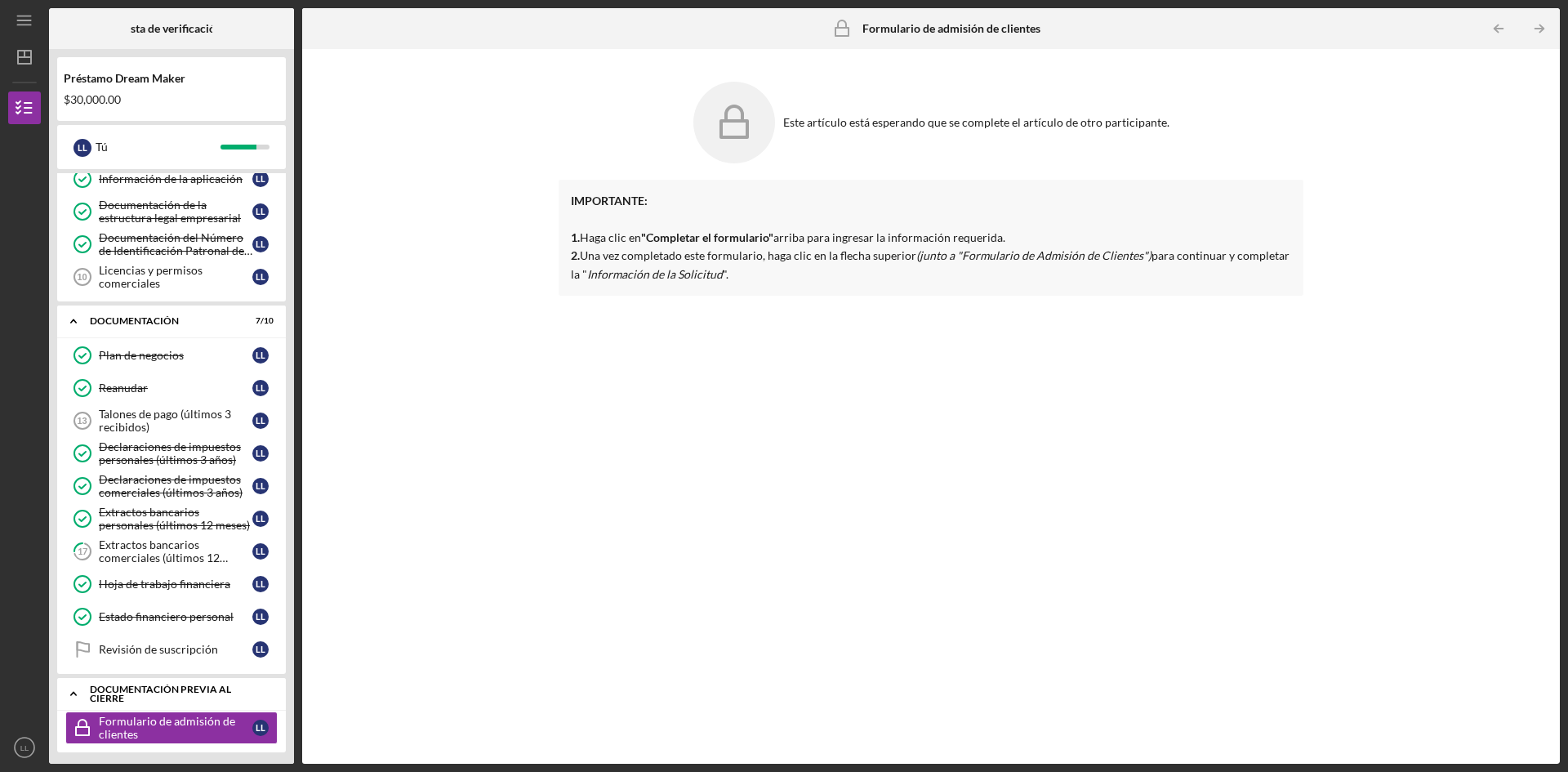
click at [177, 687] on div "Icon/Expander Documentación previa al cierre 0 / 1" at bounding box center [171, 694] width 229 height 33
